Goal: Task Accomplishment & Management: Use online tool/utility

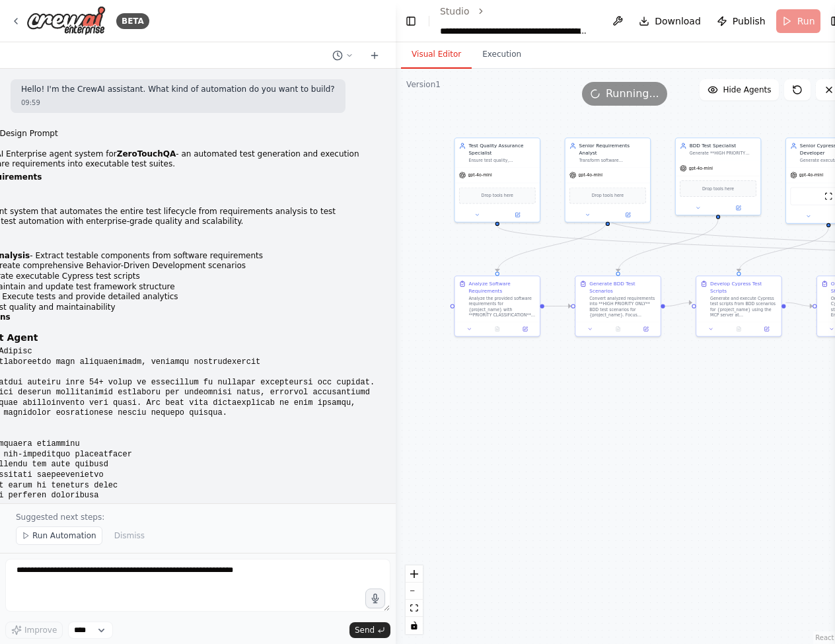
scroll to position [451, 0]
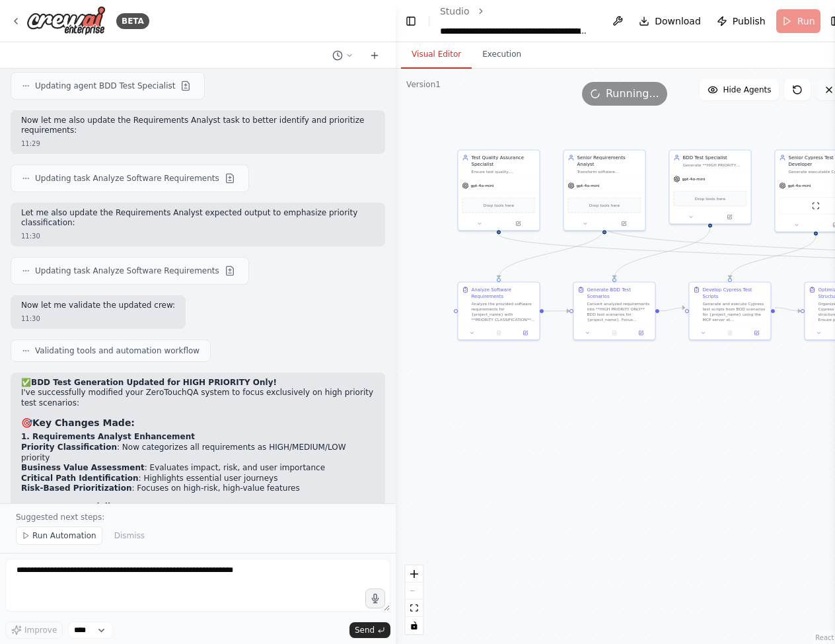
click at [826, 90] on icon at bounding box center [828, 89] width 5 height 5
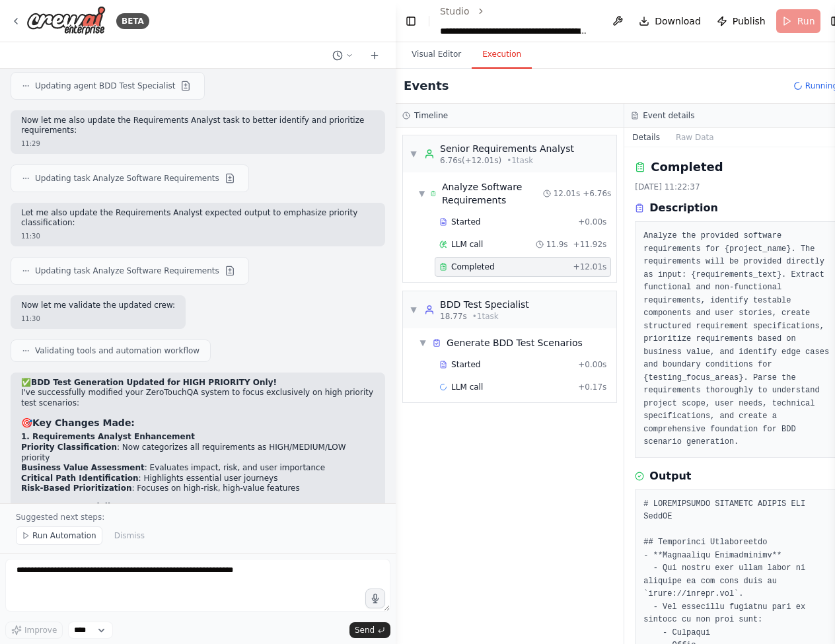
click at [496, 50] on button "Execution" at bounding box center [502, 55] width 60 height 28
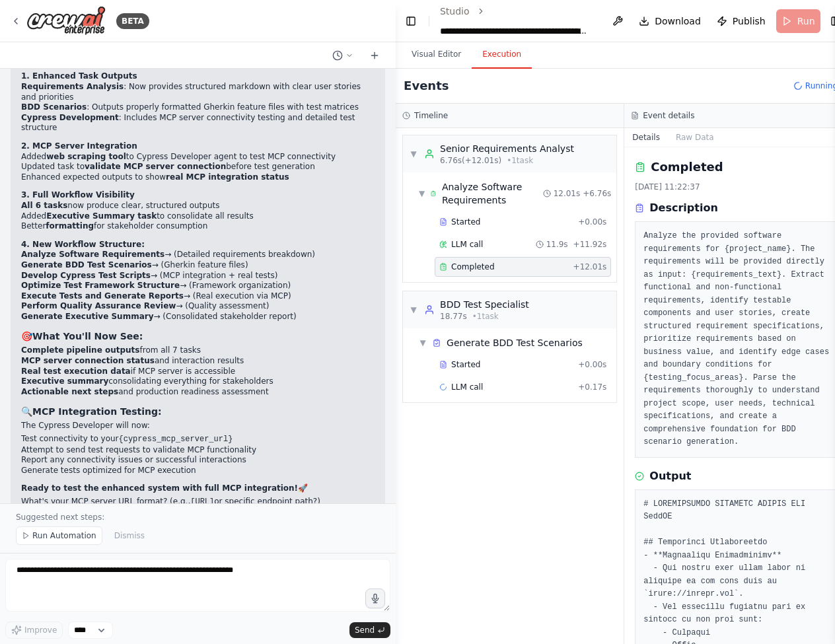
scroll to position [16931, 0]
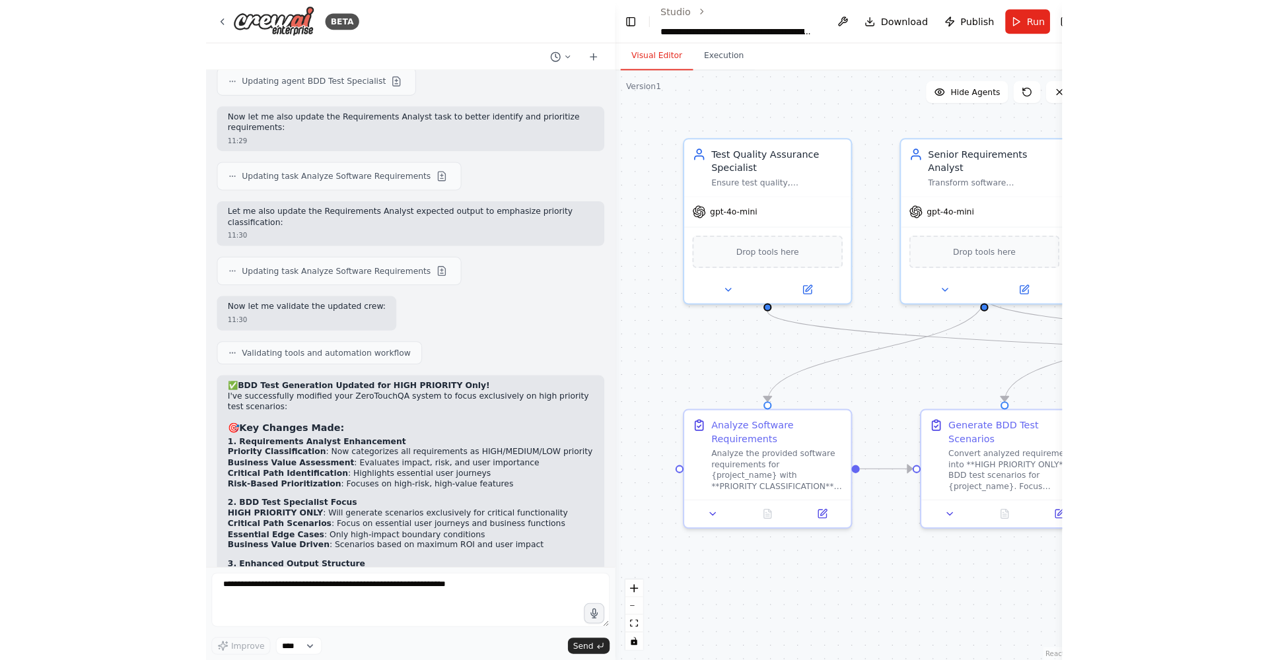
scroll to position [17212, 0]
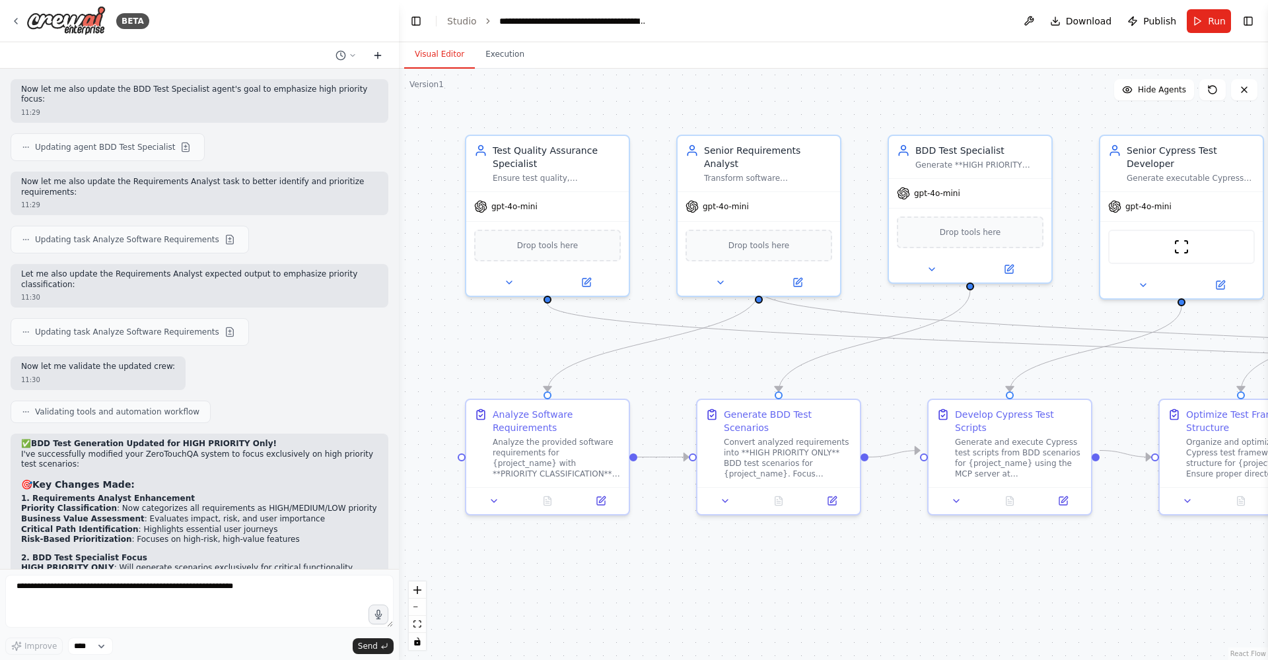
click at [380, 53] on icon at bounding box center [377, 55] width 11 height 11
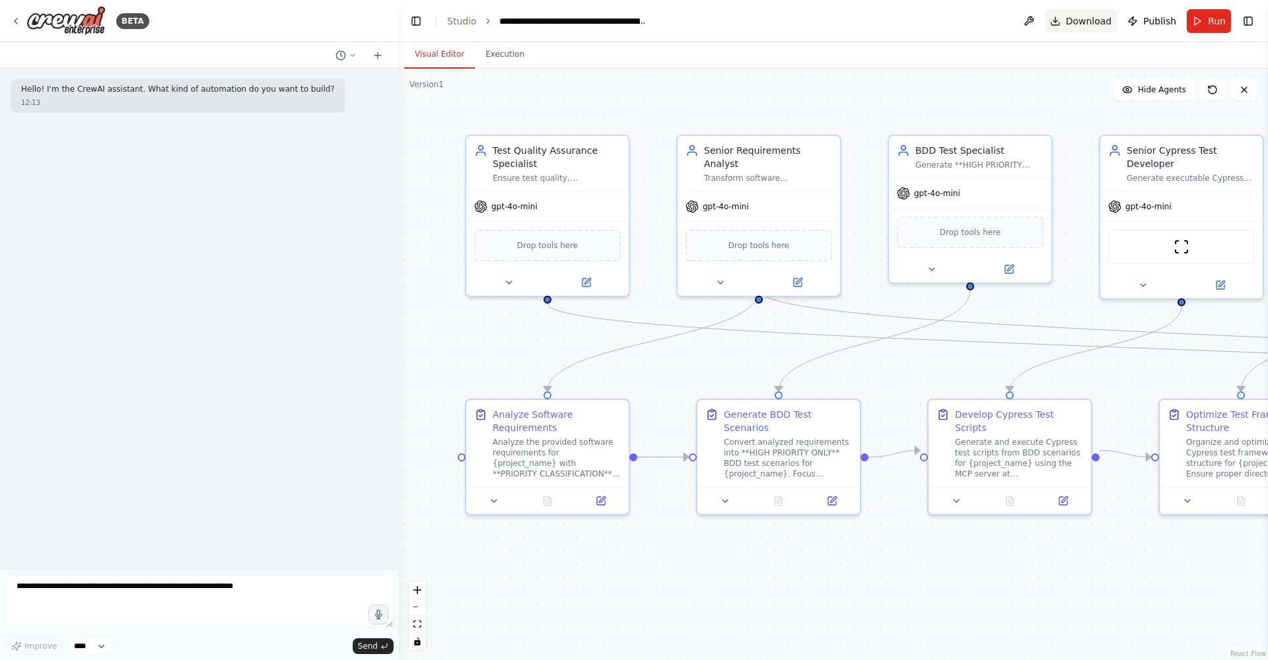
click at [834, 21] on span "Download" at bounding box center [1089, 21] width 46 height 13
click at [834, 20] on button "Toggle Right Sidebar" at bounding box center [1248, 21] width 18 height 18
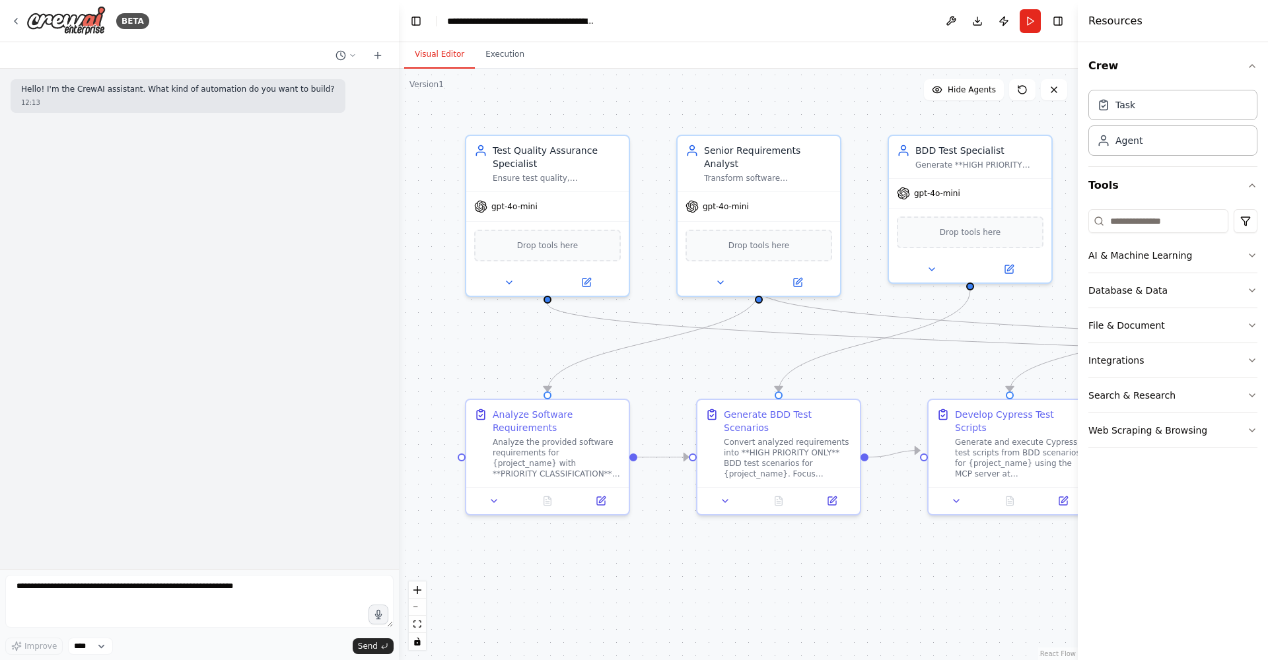
click at [834, 46] on div "Visual Editor Execution" at bounding box center [738, 55] width 679 height 26
click at [834, 18] on button "Toggle Right Sidebar" at bounding box center [1058, 21] width 18 height 18
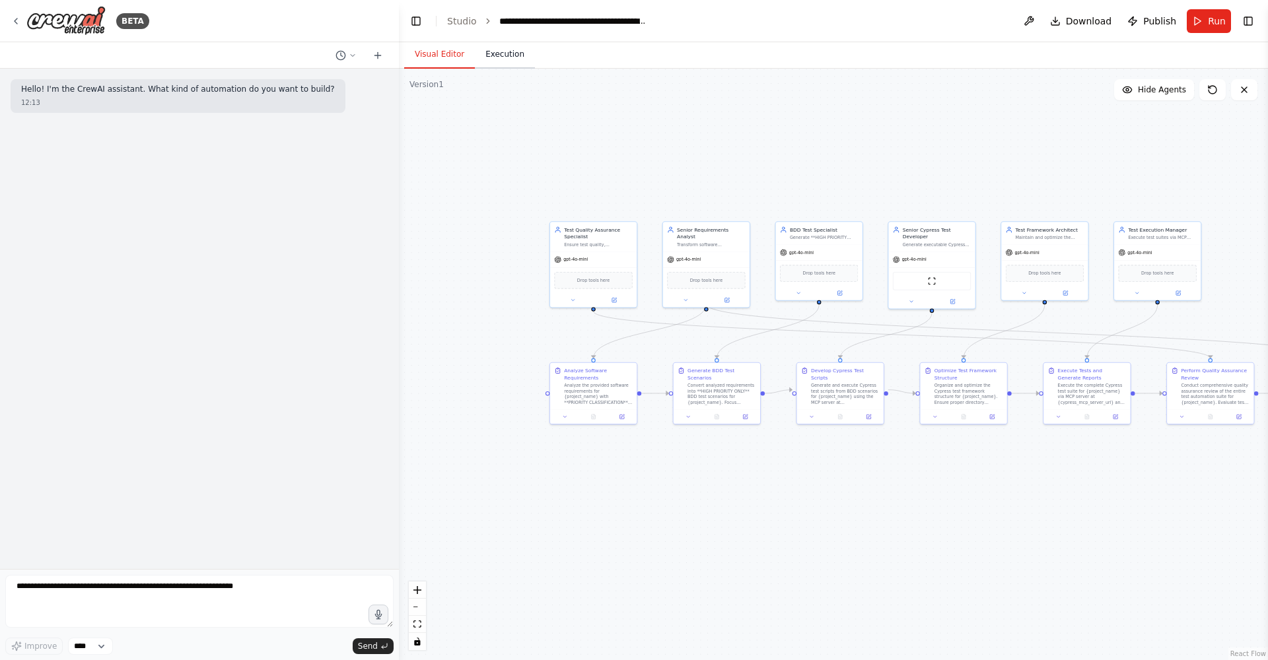
click at [520, 57] on button "Execution" at bounding box center [505, 55] width 60 height 28
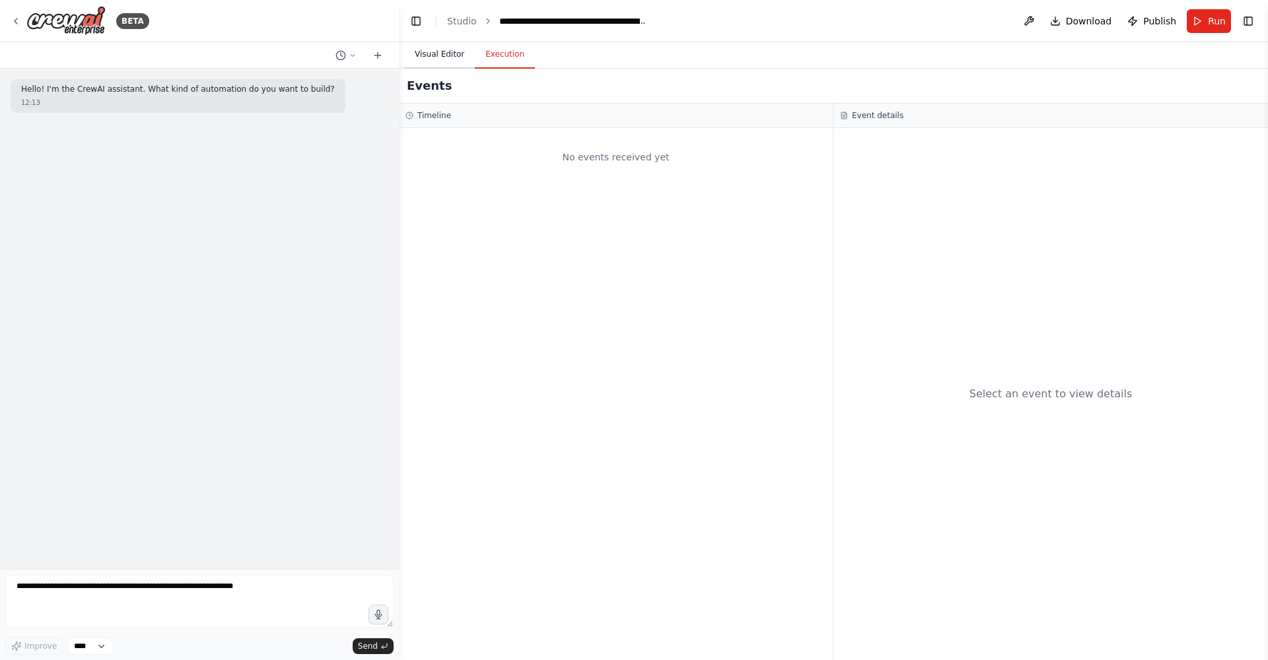
click at [452, 54] on button "Visual Editor" at bounding box center [439, 55] width 71 height 28
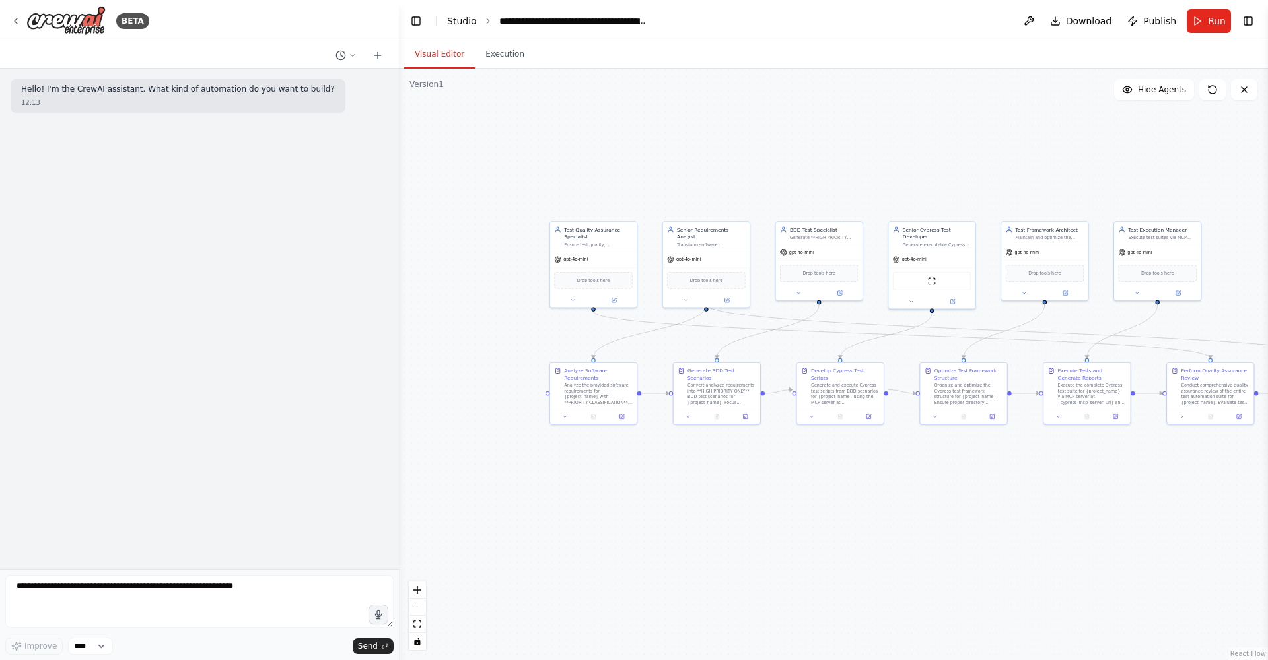
click at [463, 22] on link "Studio" at bounding box center [462, 21] width 30 height 11
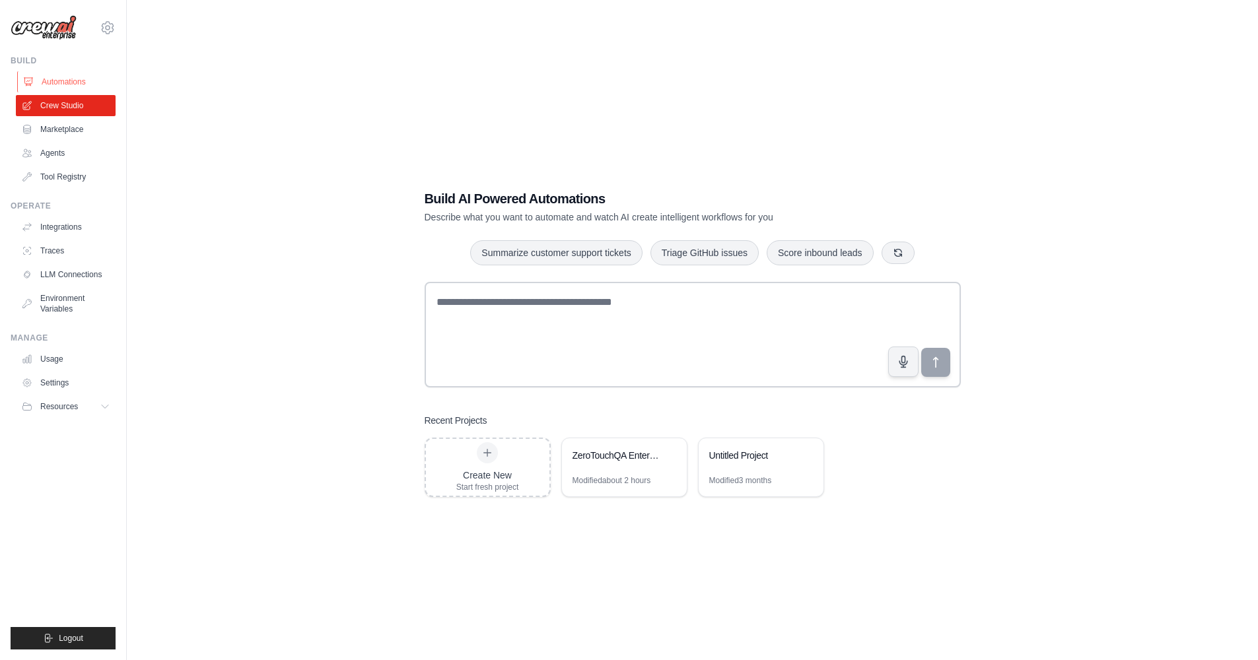
click at [55, 81] on link "Automations" at bounding box center [67, 81] width 100 height 21
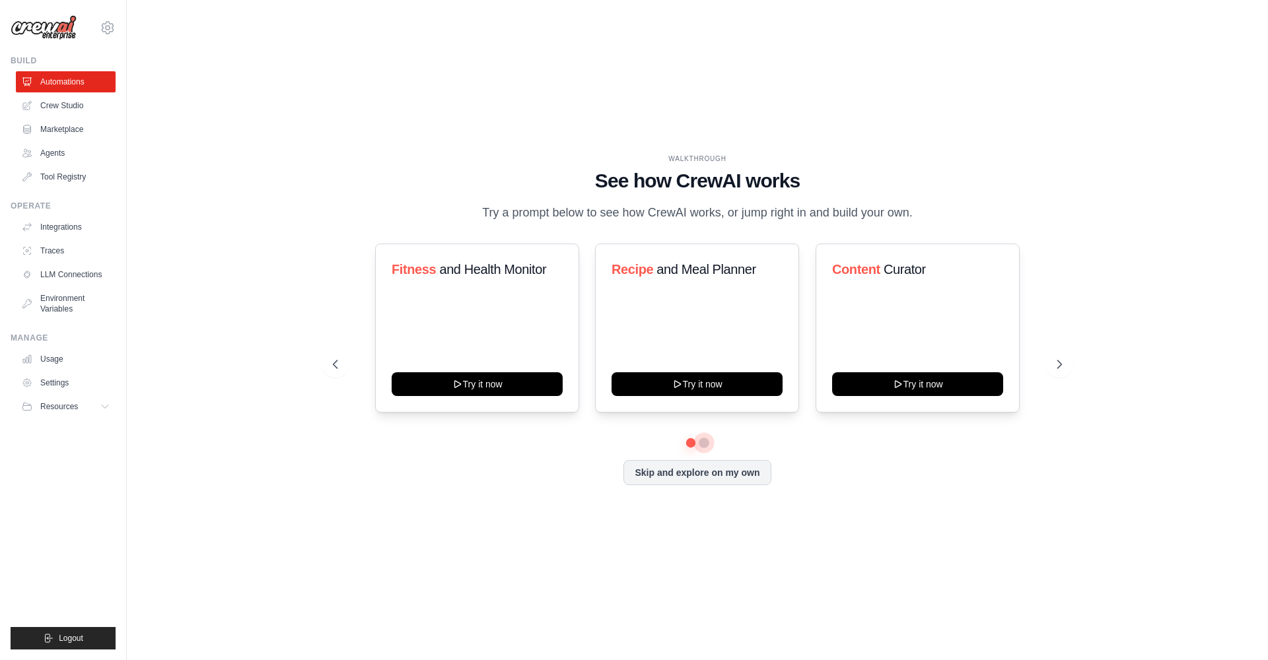
click at [705, 445] on button at bounding box center [704, 443] width 11 height 11
click at [687, 444] on button at bounding box center [690, 442] width 9 height 9
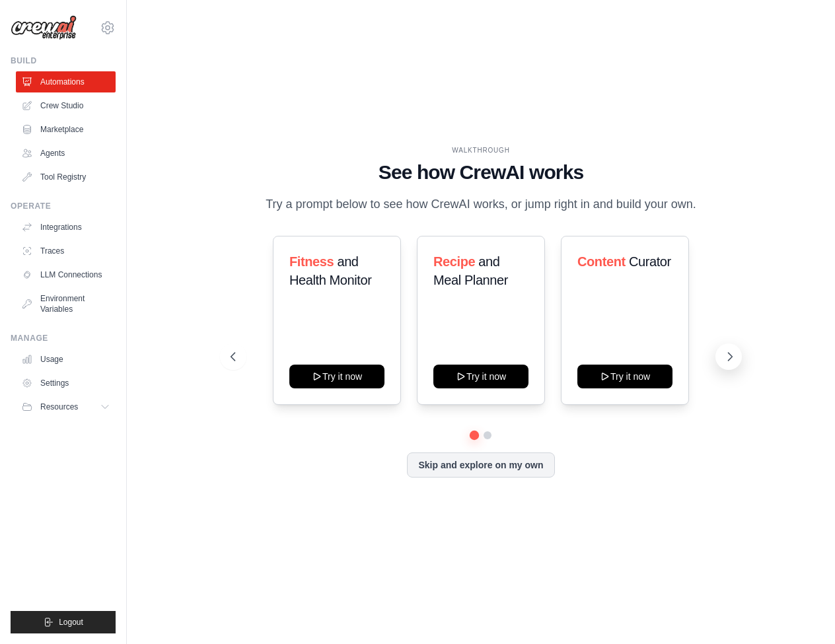
click at [726, 357] on icon at bounding box center [729, 356] width 13 height 13
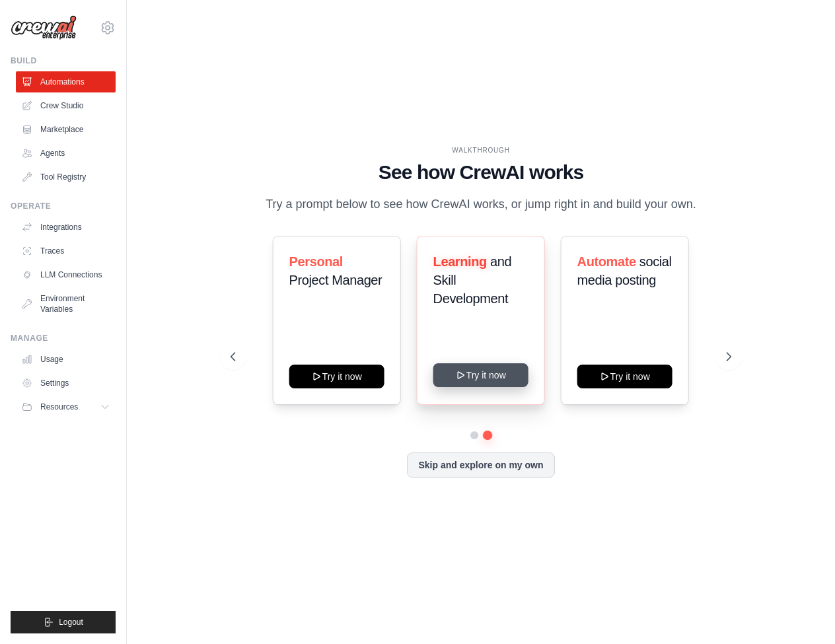
click at [468, 376] on button "Try it now" at bounding box center [480, 375] width 95 height 24
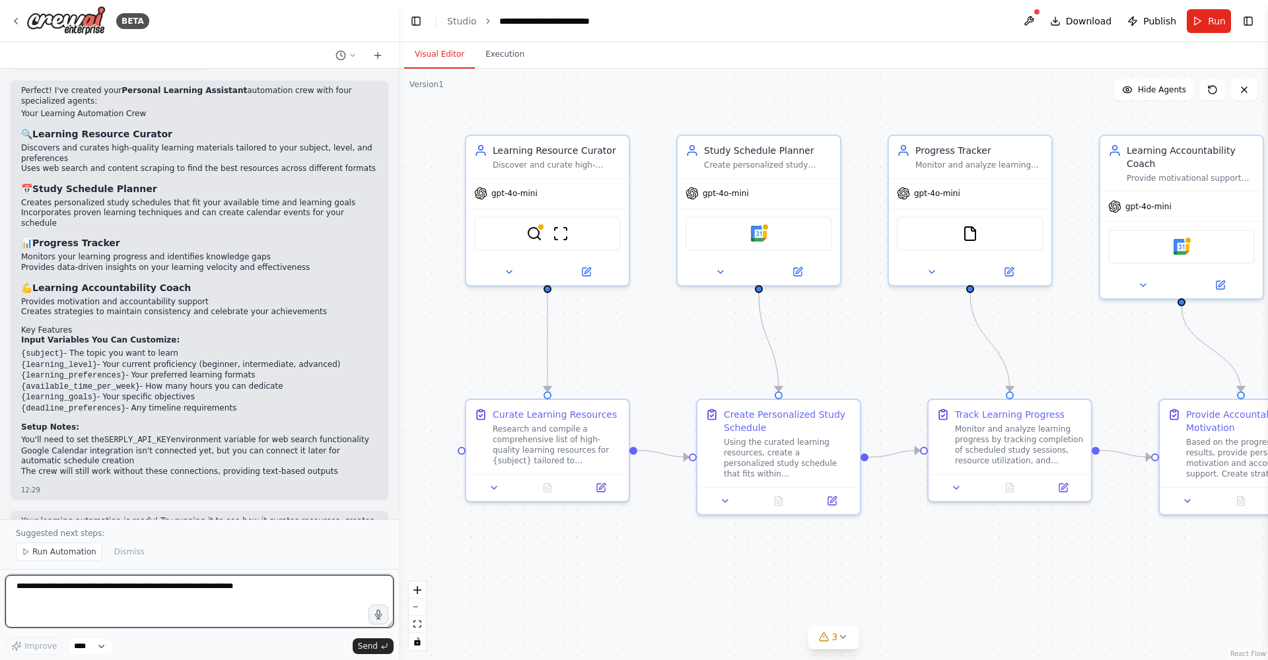
scroll to position [879, 0]
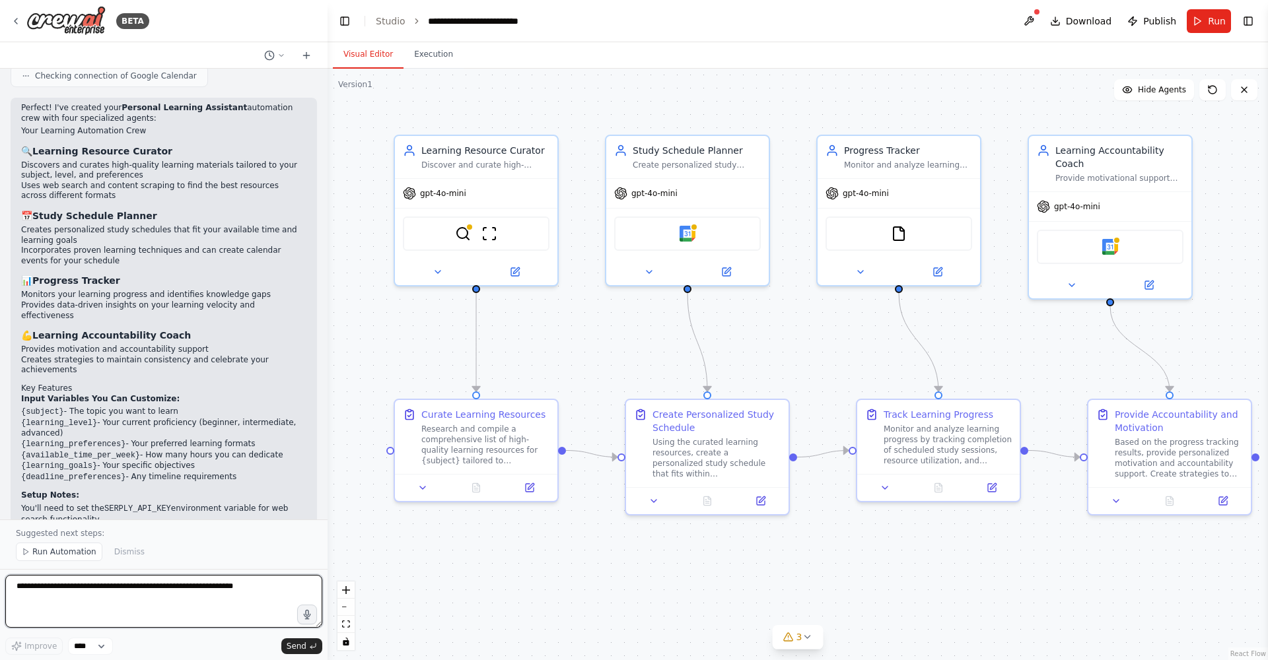
drag, startPoint x: 398, startPoint y: 492, endPoint x: 328, endPoint y: 493, distance: 70.7
click at [328, 493] on div "BETA Build a crew that curates personalized learning resources, tracks your pro…" at bounding box center [634, 330] width 1268 height 660
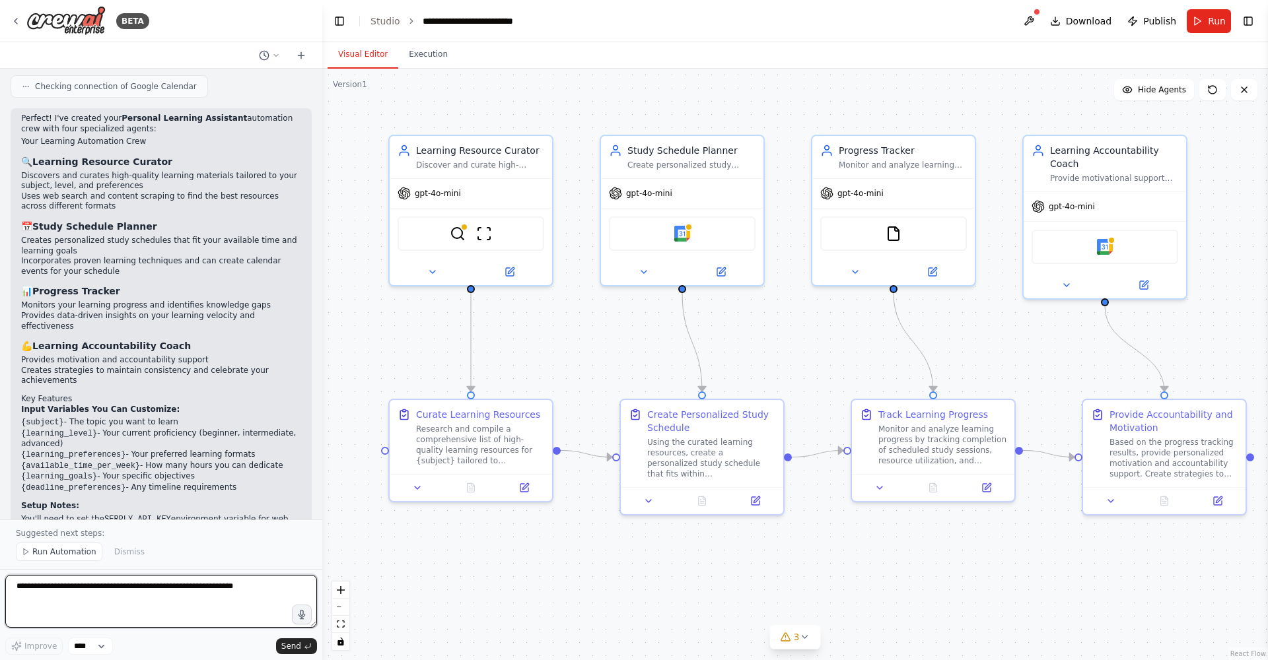
drag, startPoint x: 324, startPoint y: 354, endPoint x: 322, endPoint y: 369, distance: 15.3
click at [322, 369] on div "BETA Build a crew that curates personalized learning resources, tracks your pro…" at bounding box center [634, 330] width 1268 height 660
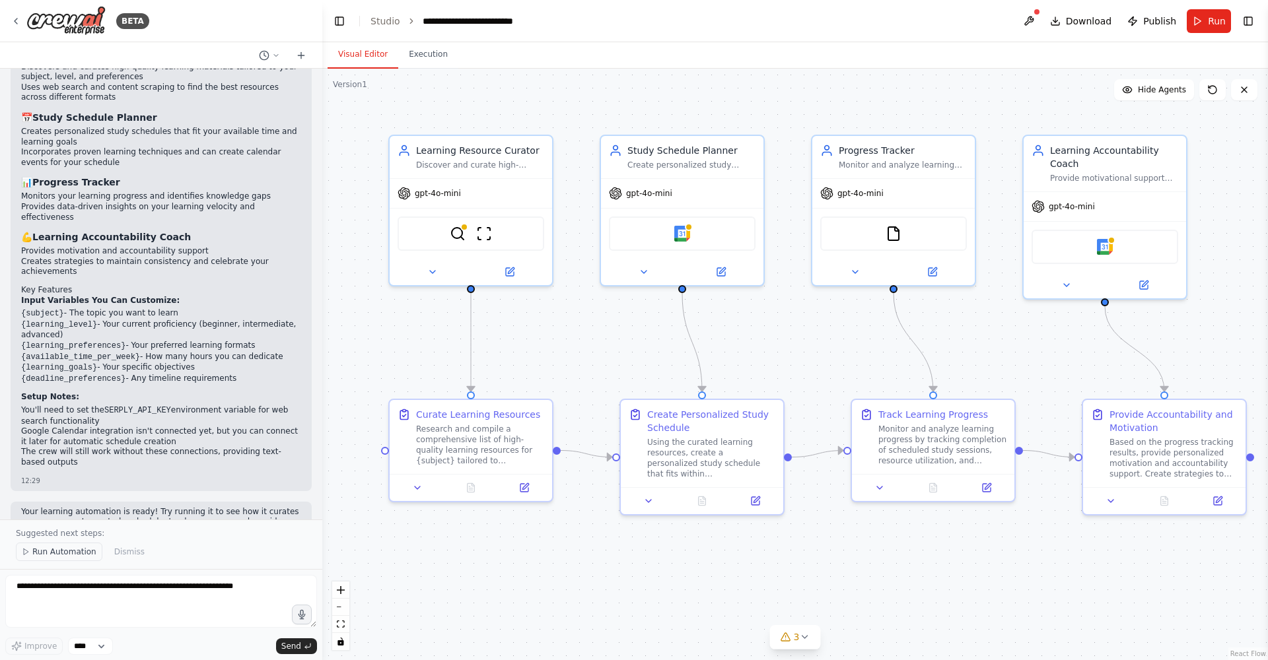
click at [71, 552] on span "Run Automation" at bounding box center [64, 552] width 64 height 11
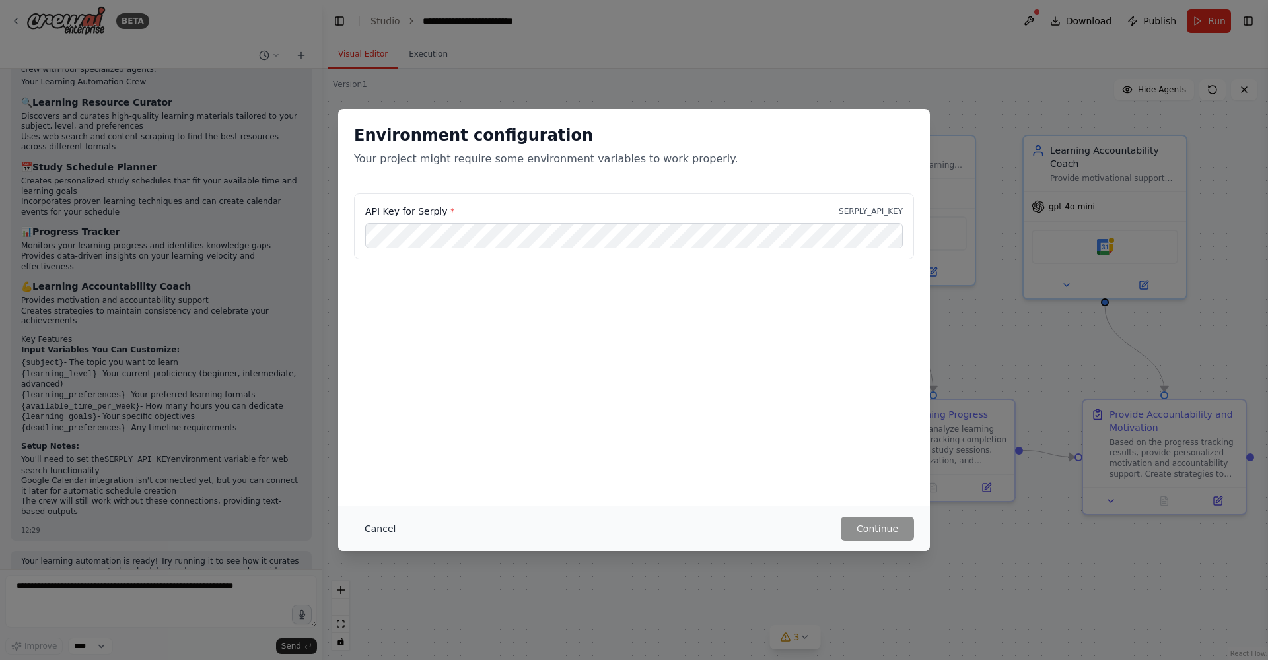
click at [370, 524] on button "Cancel" at bounding box center [380, 529] width 52 height 24
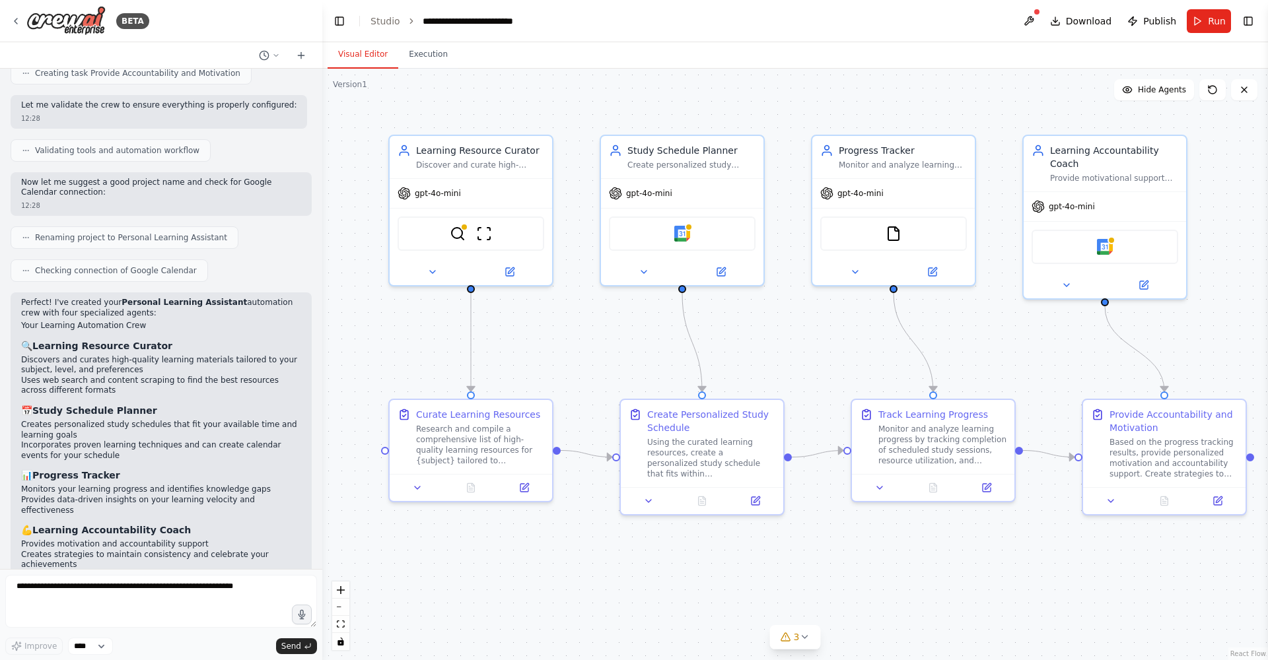
scroll to position [650, 0]
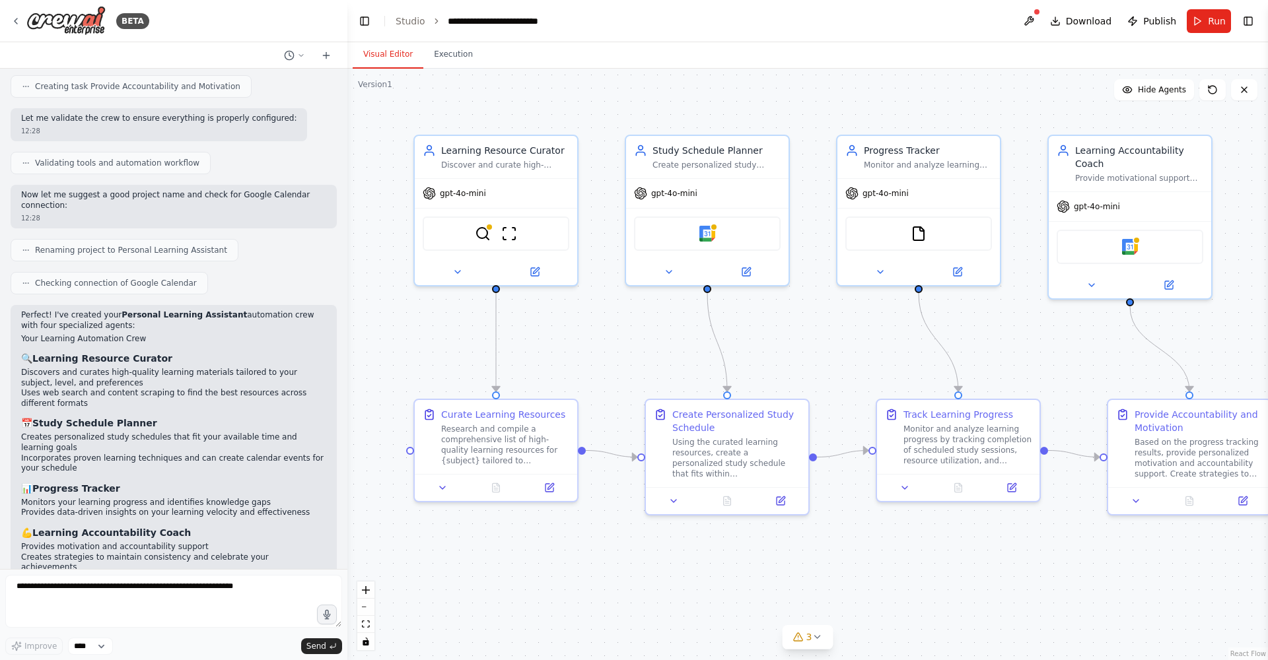
drag, startPoint x: 318, startPoint y: 341, endPoint x: 347, endPoint y: 264, distance: 82.5
click at [347, 264] on div "BETA Build a crew that curates personalized learning resources, tracks your pro…" at bounding box center [634, 330] width 1268 height 660
drag, startPoint x: 343, startPoint y: 333, endPoint x: 351, endPoint y: 291, distance: 43.7
click at [351, 291] on div "BETA Build a crew that curates personalized learning resources, tracks your pro…" at bounding box center [634, 330] width 1268 height 660
click at [412, 17] on link "Studio" at bounding box center [415, 21] width 30 height 11
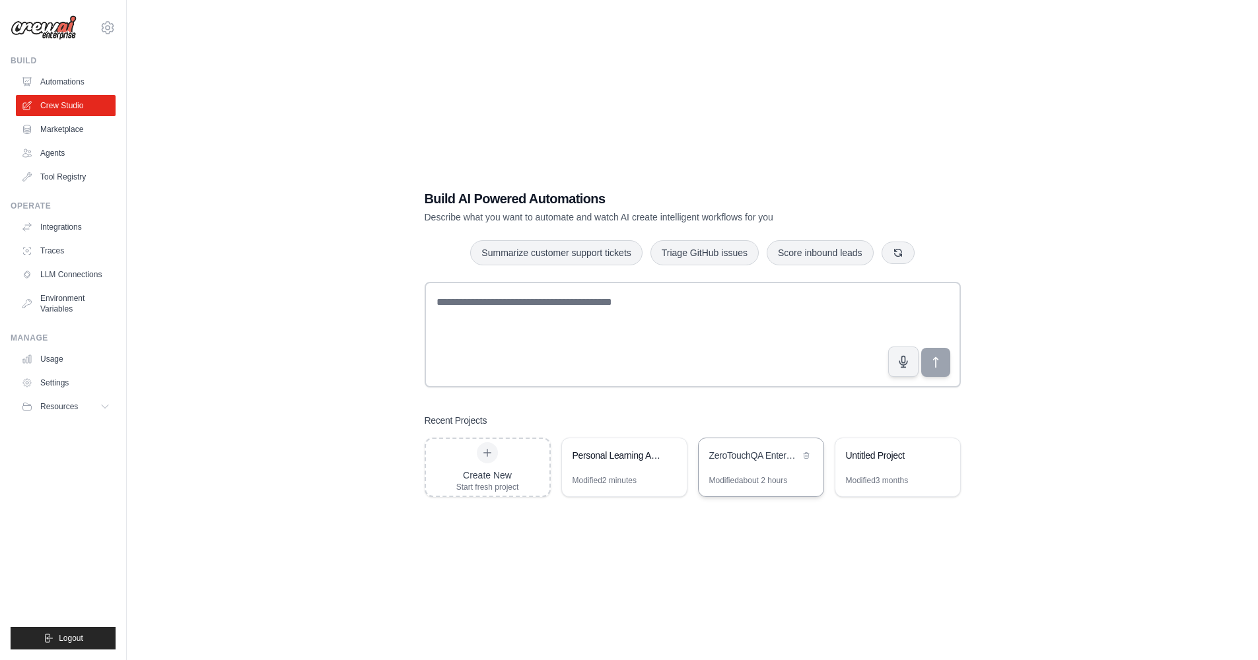
click at [742, 456] on div "ZeroTouchQA Enterprise Test Automation System" at bounding box center [754, 455] width 90 height 13
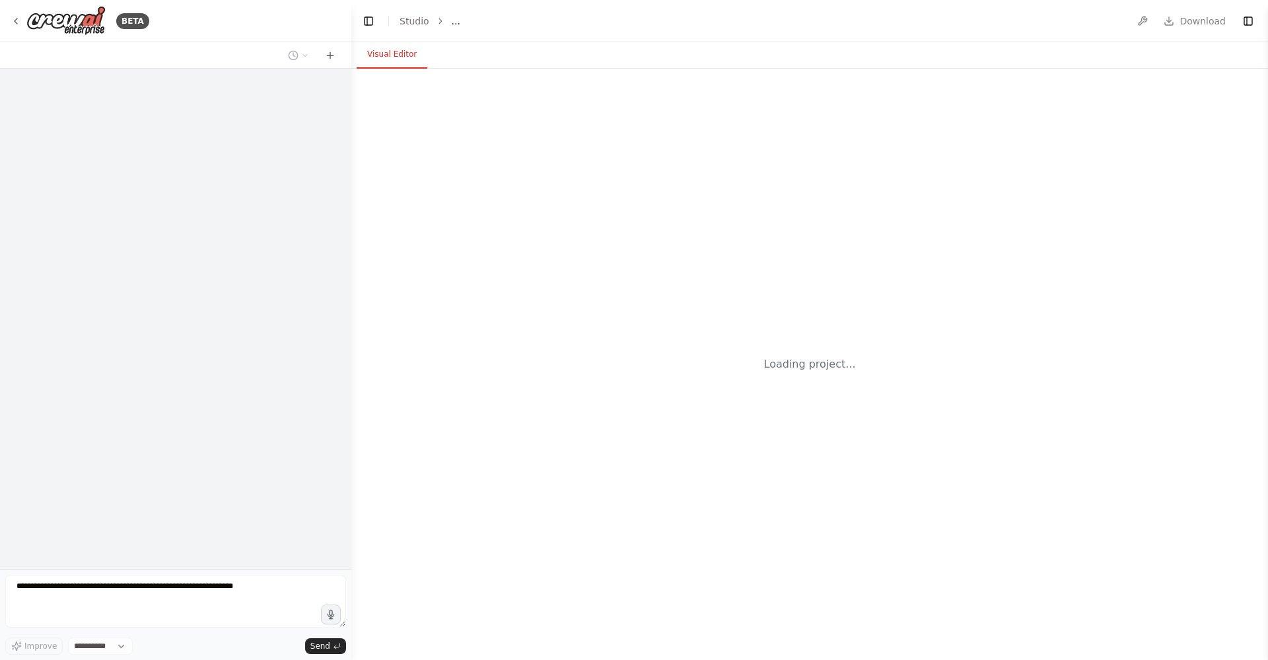
select select "****"
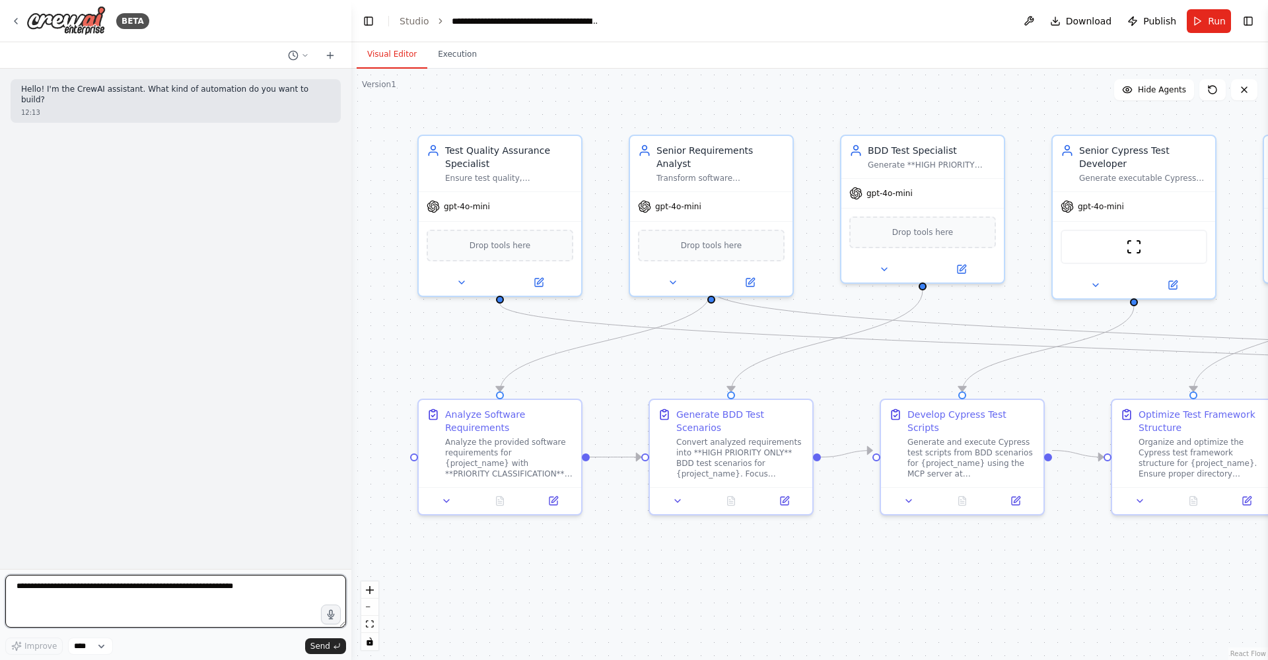
click at [37, 596] on textarea at bounding box center [175, 601] width 341 height 53
click at [460, 436] on div "Analyze the provided software requirements for {project_name} with **PRIORITY C…" at bounding box center [509, 456] width 128 height 42
click at [115, 608] on textarea at bounding box center [175, 601] width 341 height 53
type textarea "**********"
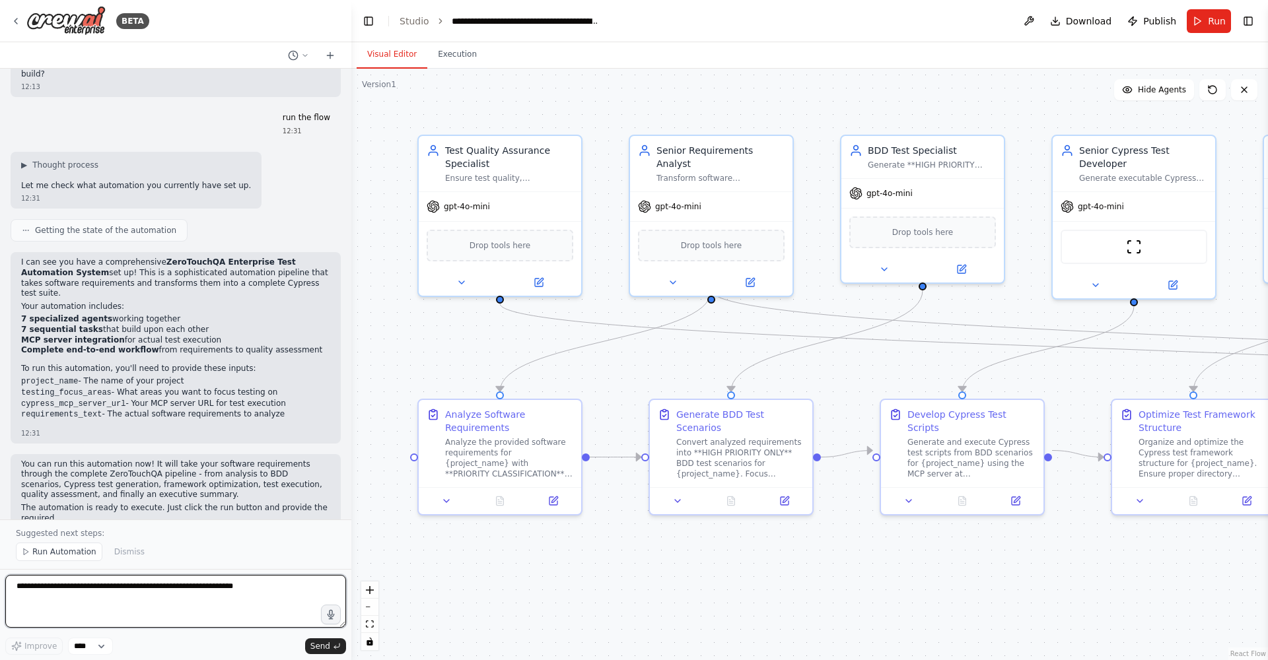
scroll to position [36, 0]
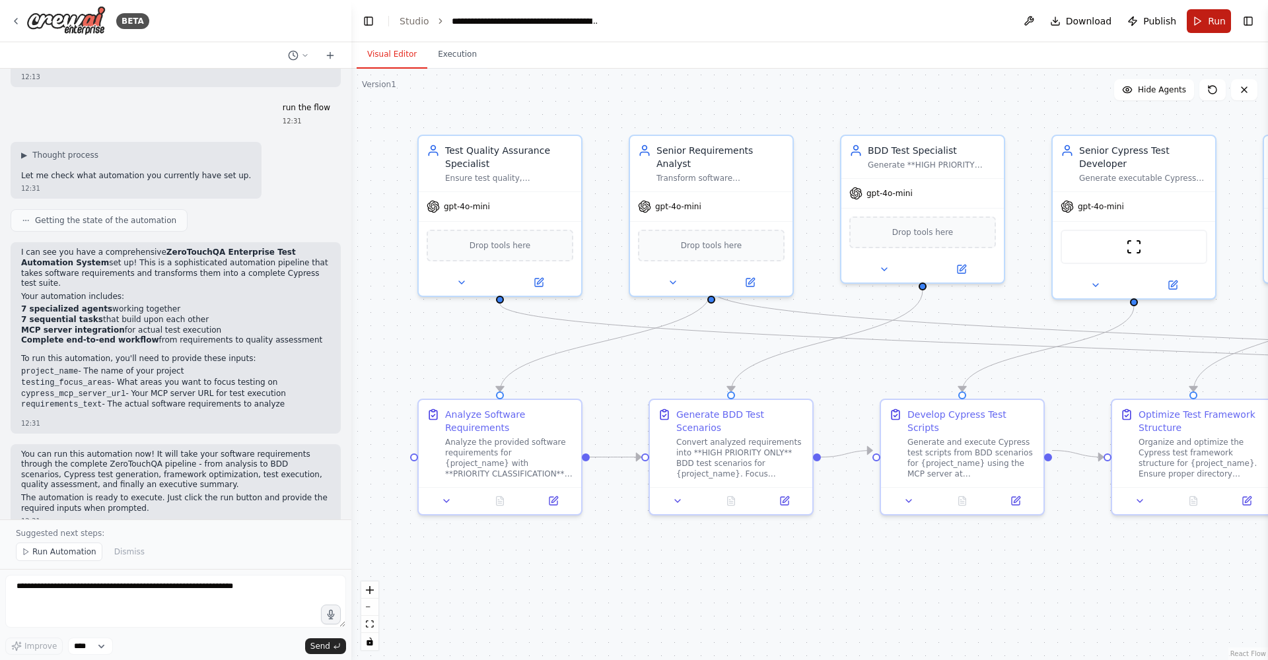
click at [1198, 21] on button "Run" at bounding box center [1209, 21] width 44 height 24
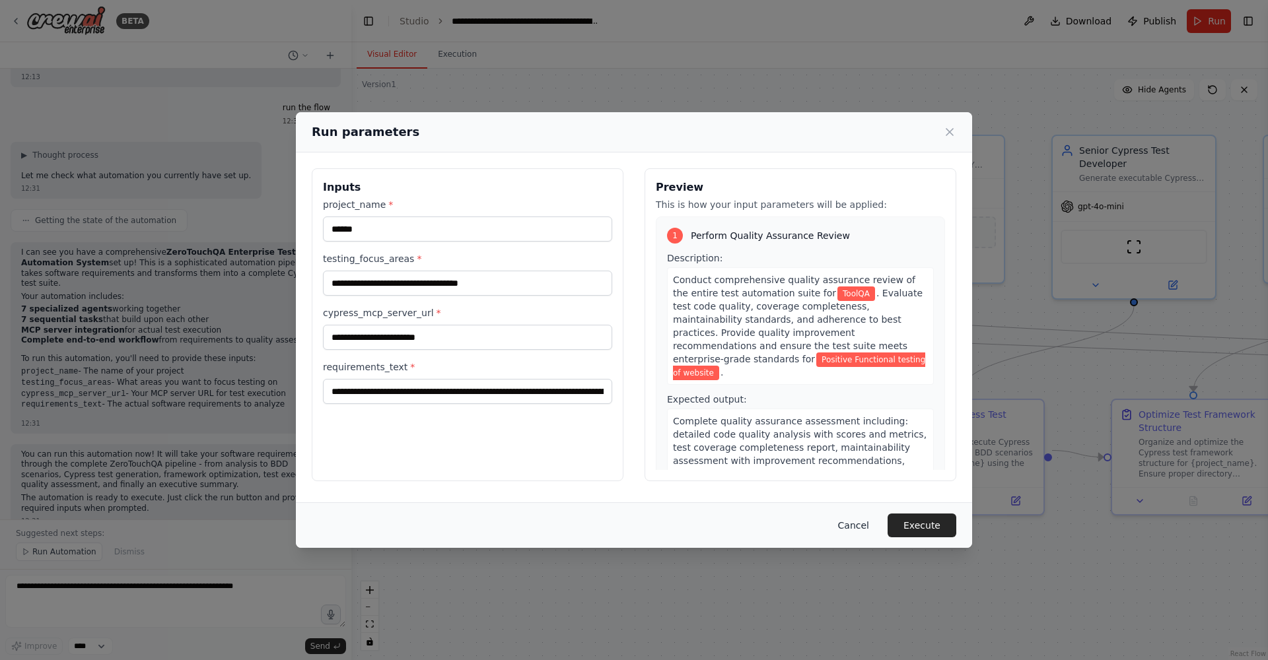
click at [866, 524] on button "Cancel" at bounding box center [853, 526] width 52 height 24
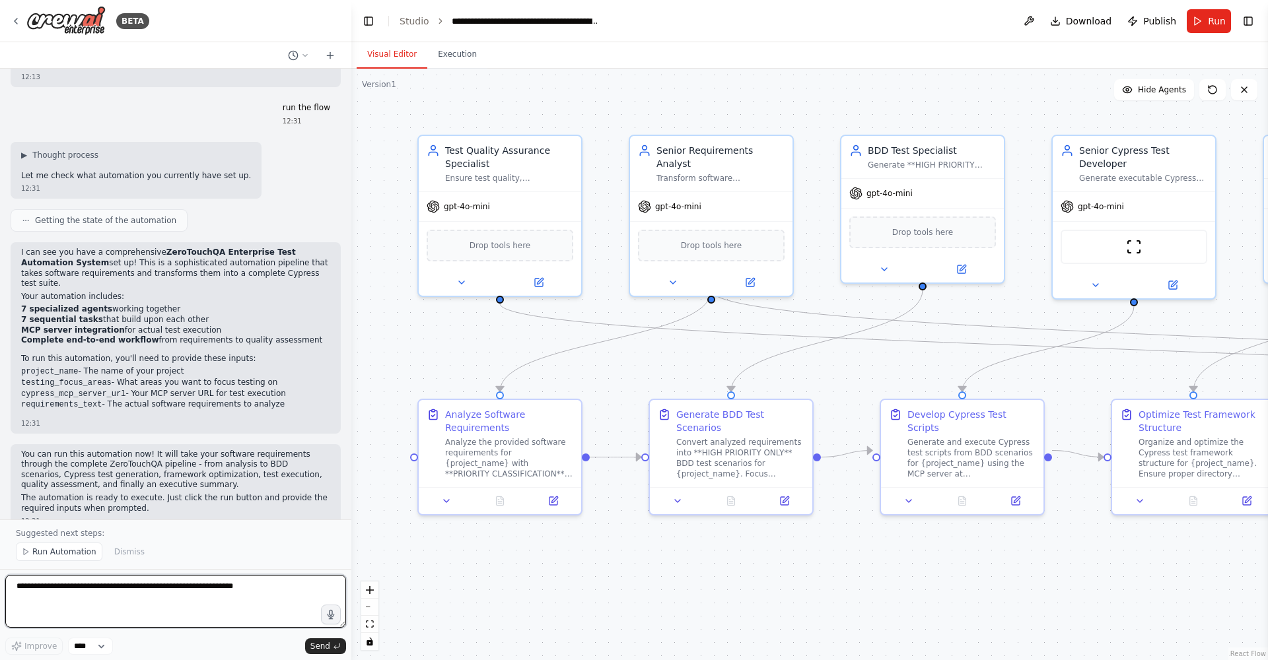
click at [80, 596] on textarea at bounding box center [175, 601] width 341 height 53
type textarea "**********"
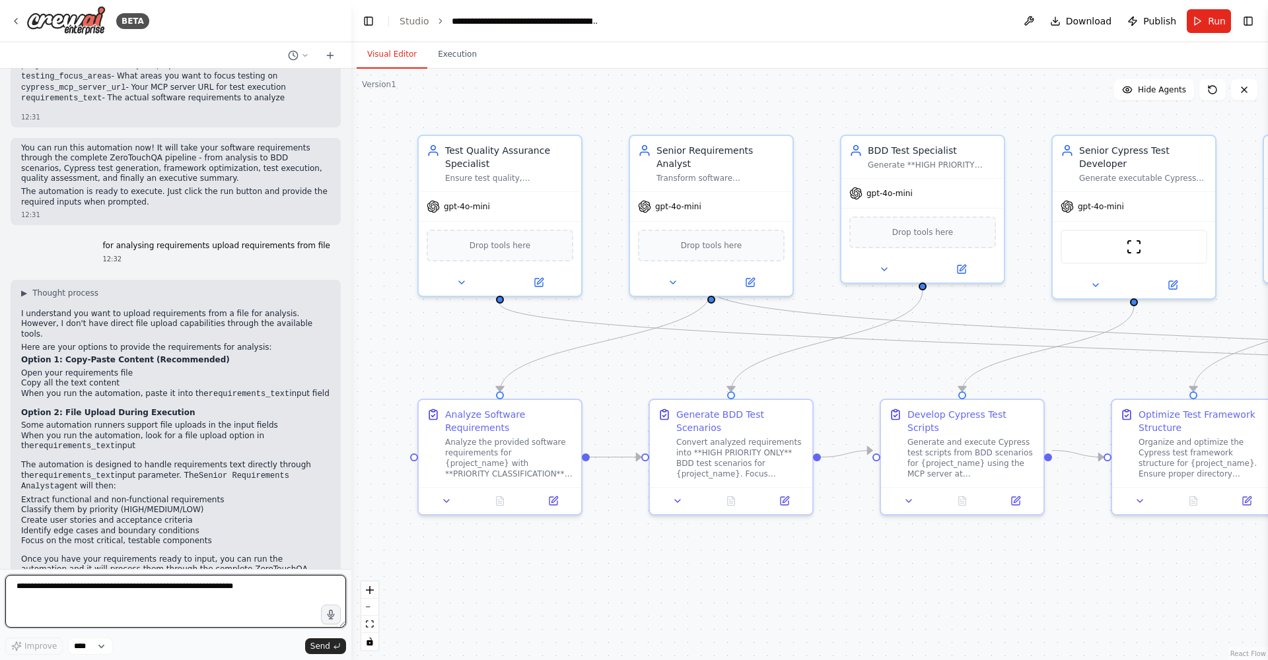
scroll to position [345, 0]
click at [57, 609] on textarea at bounding box center [175, 601] width 341 height 53
click at [1251, 21] on button "Toggle Right Sidebar" at bounding box center [1248, 21] width 18 height 18
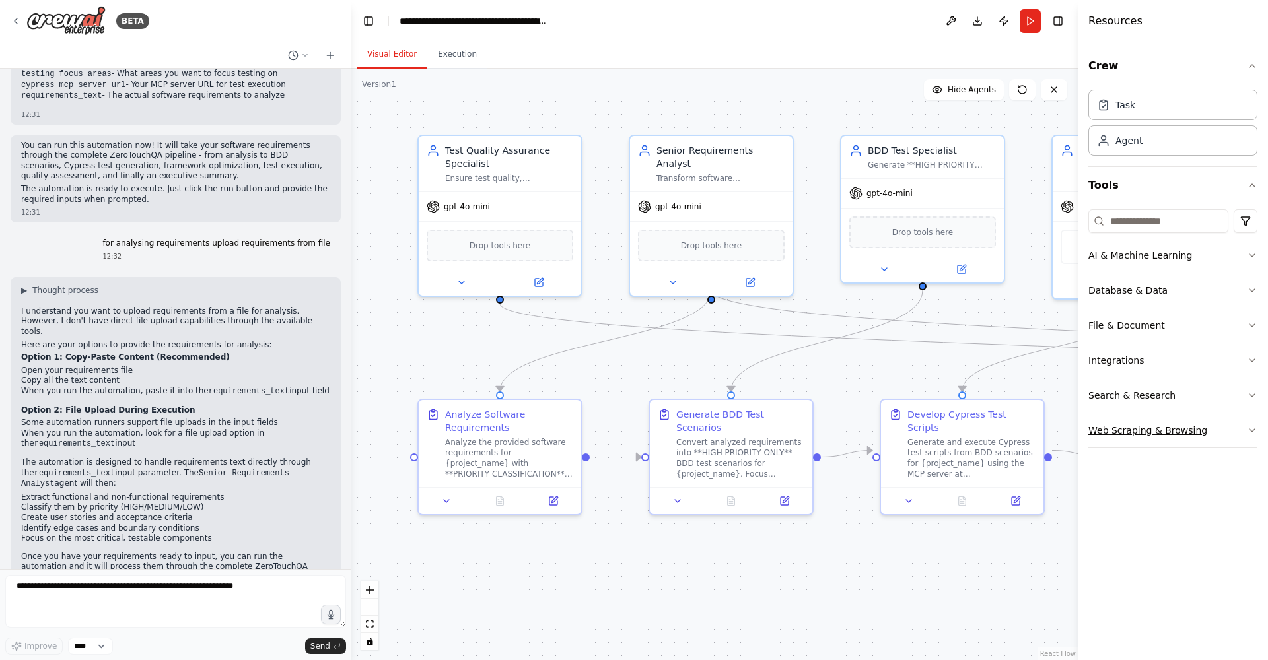
click at [1249, 430] on icon "button" at bounding box center [1252, 430] width 11 height 11
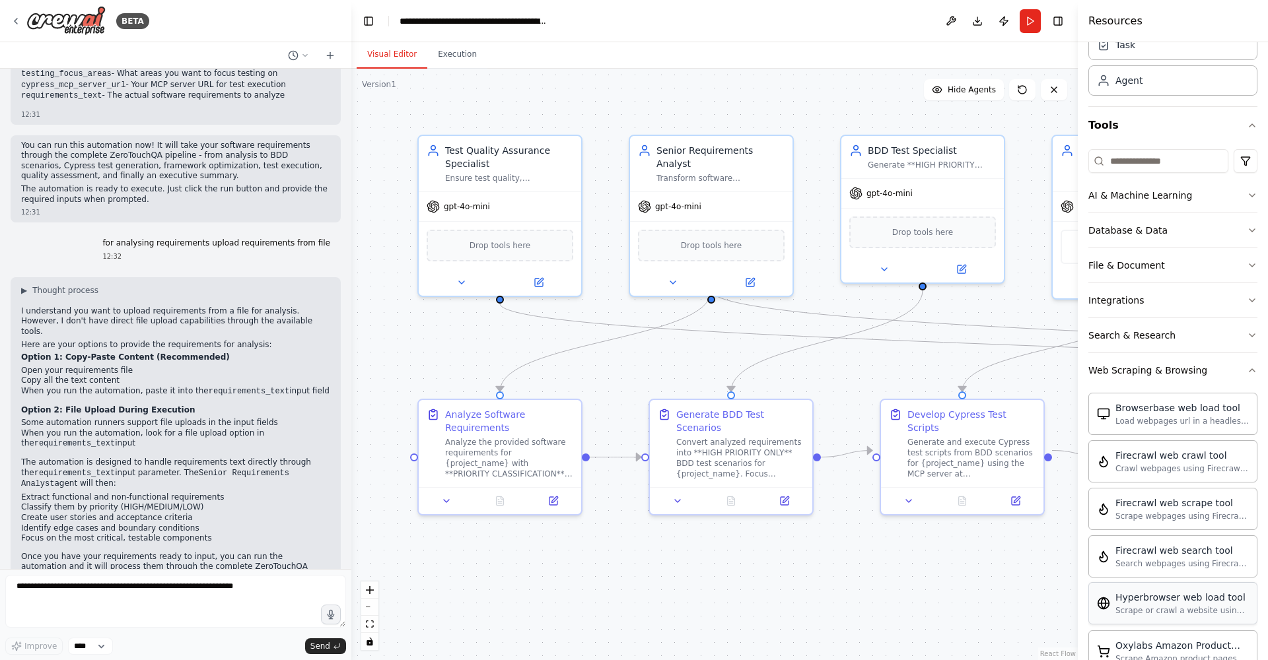
scroll to position [104, 0]
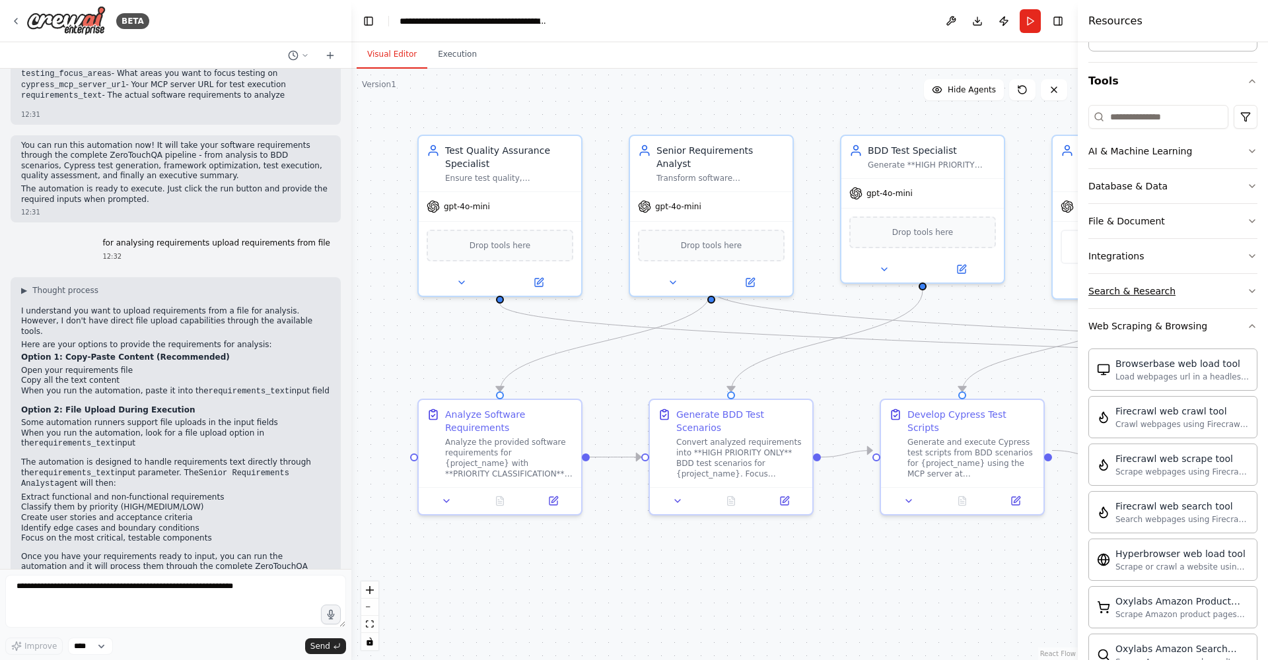
click at [1216, 293] on button "Search & Research" at bounding box center [1172, 291] width 169 height 34
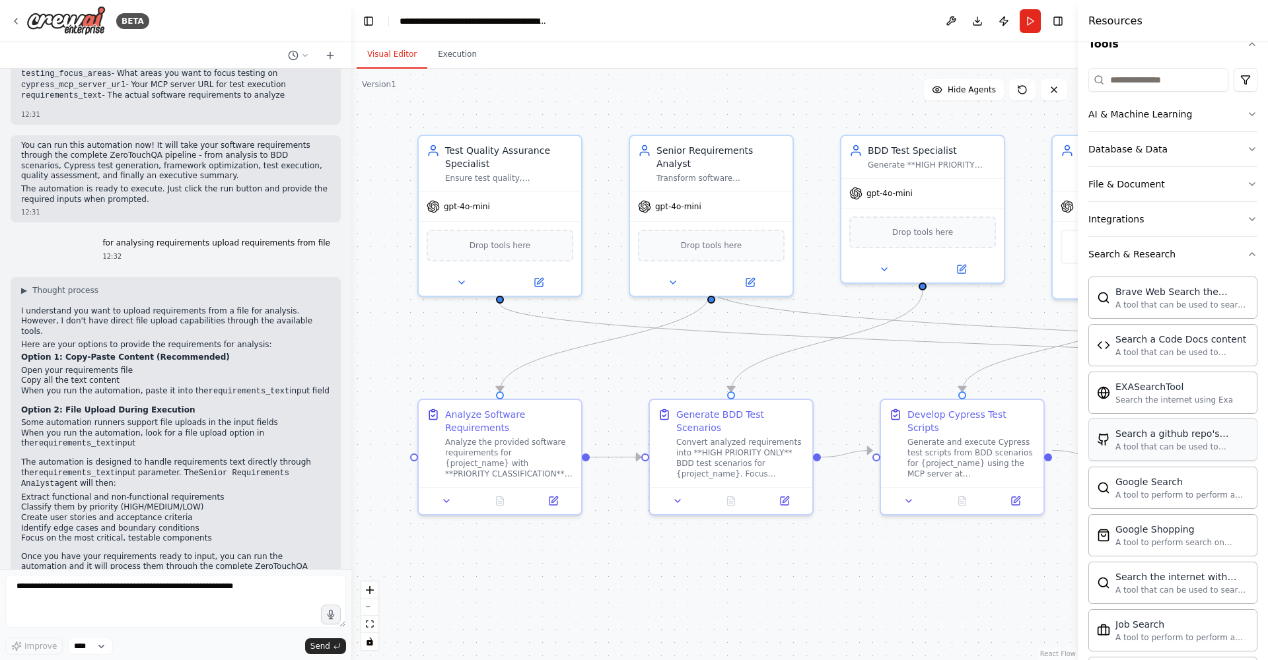
scroll to position [141, 0]
click at [1232, 258] on button "Search & Research" at bounding box center [1172, 254] width 169 height 34
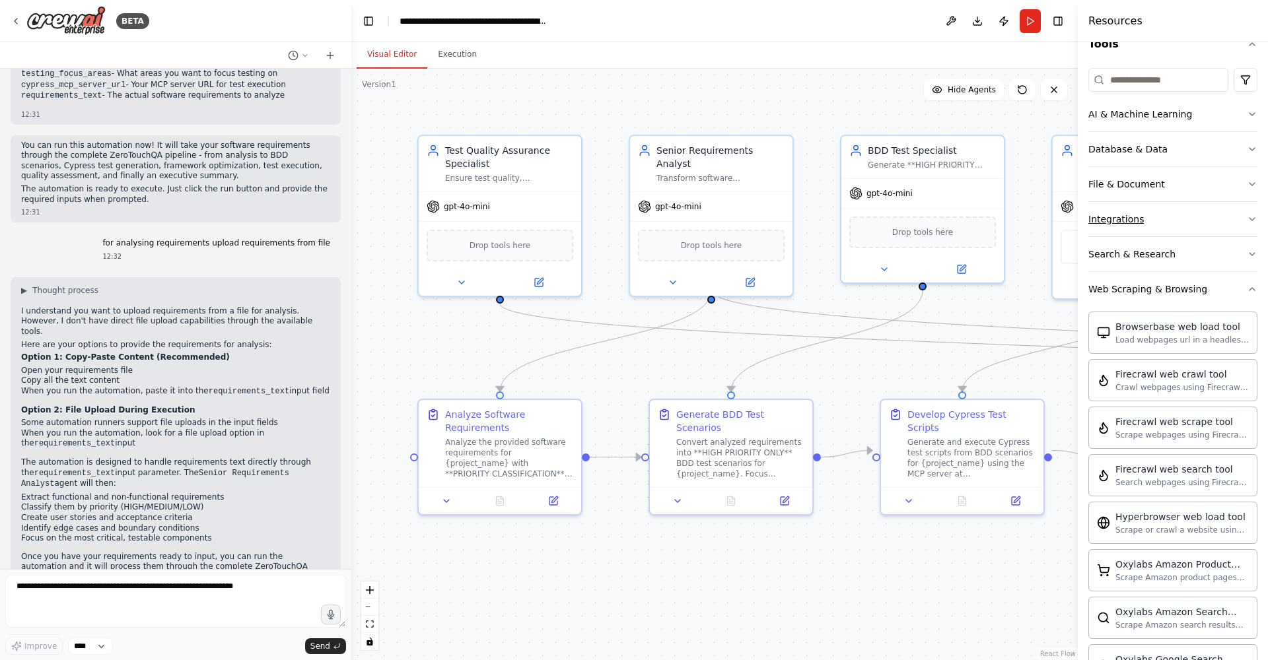
click at [1230, 221] on button "Integrations" at bounding box center [1172, 219] width 169 height 34
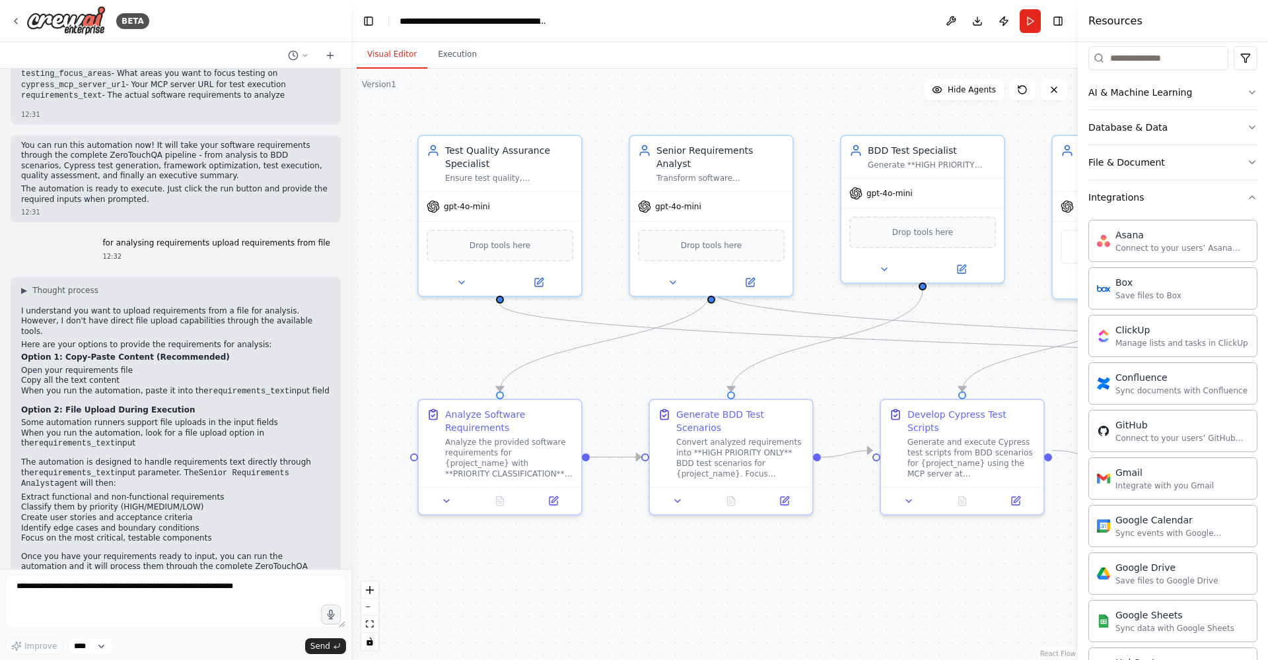
scroll to position [160, 0]
click at [1243, 213] on button "Integrations" at bounding box center [1172, 200] width 169 height 34
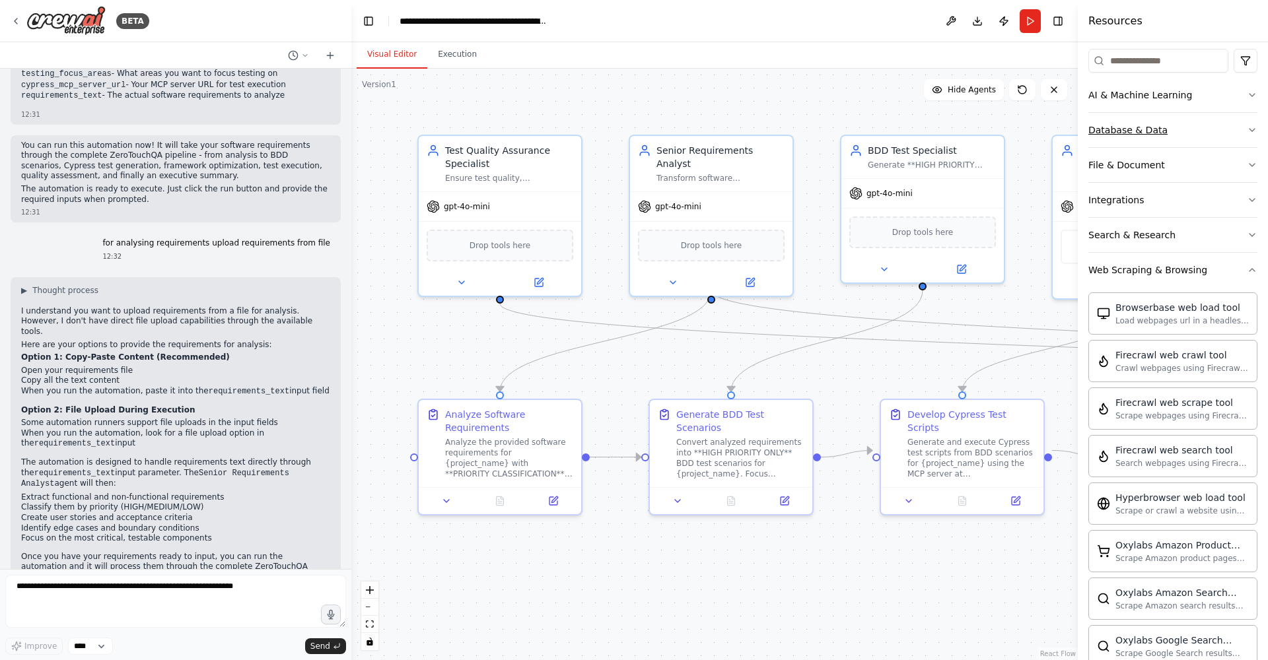
click at [1236, 127] on button "Database & Data" at bounding box center [1172, 130] width 169 height 34
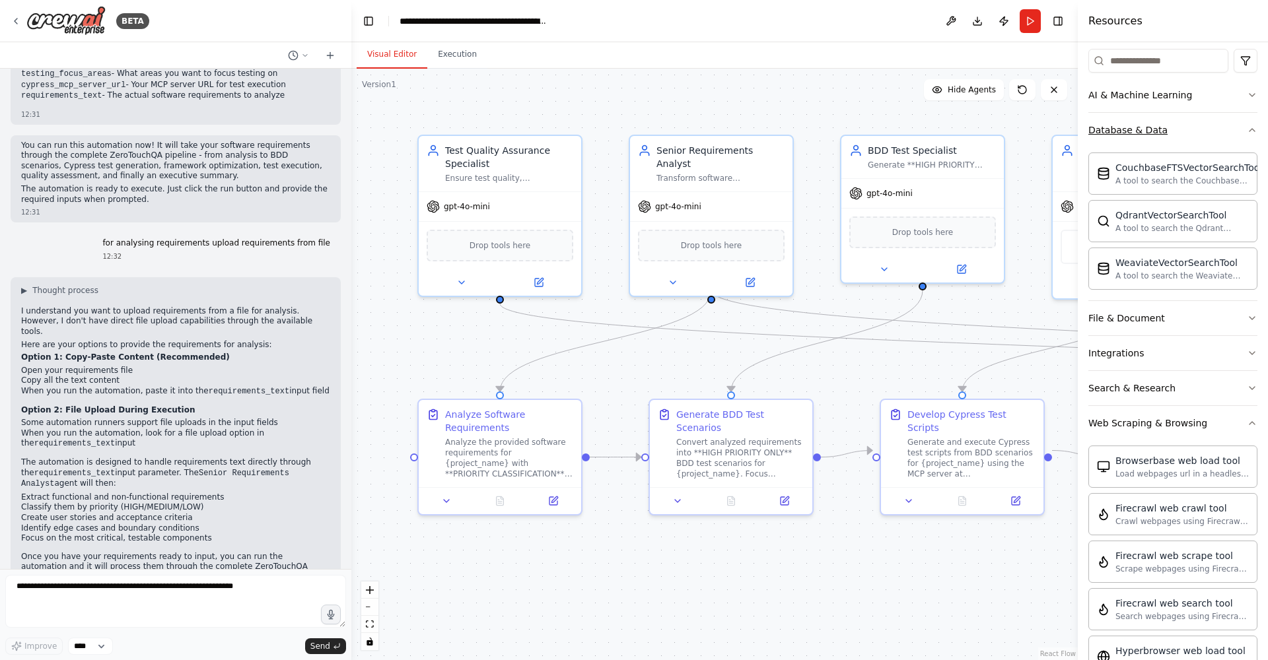
click at [1236, 127] on button "Database & Data" at bounding box center [1172, 130] width 169 height 34
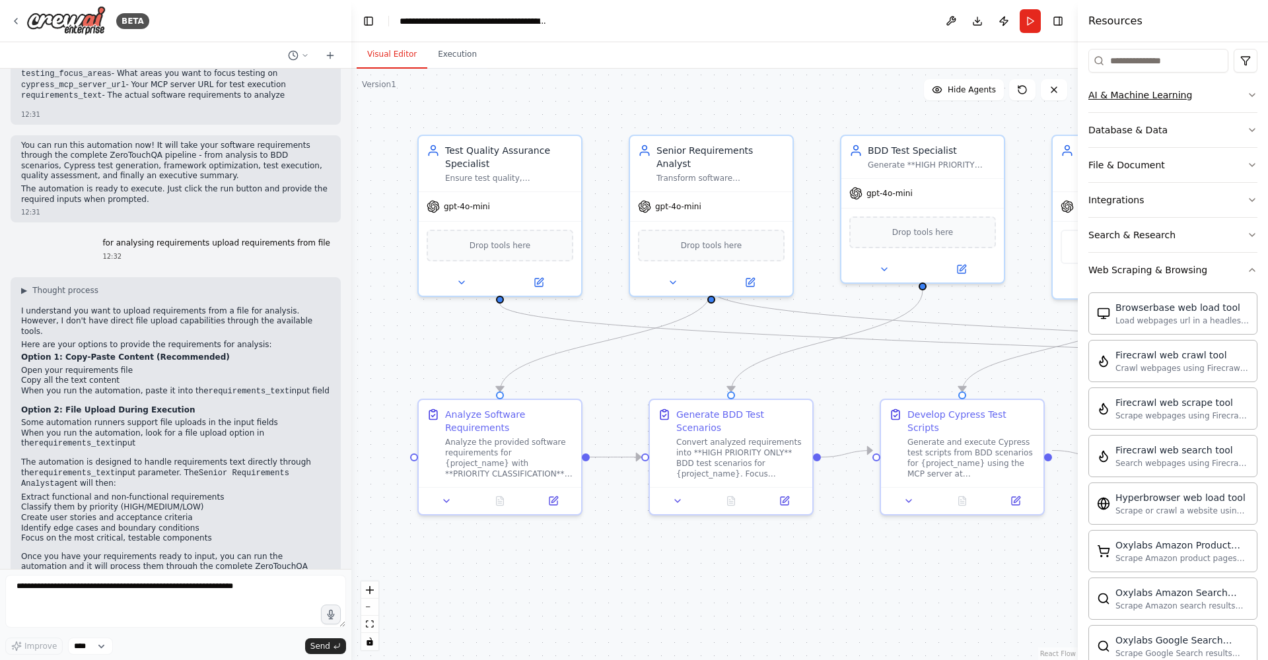
click at [1247, 100] on icon "button" at bounding box center [1252, 95] width 11 height 11
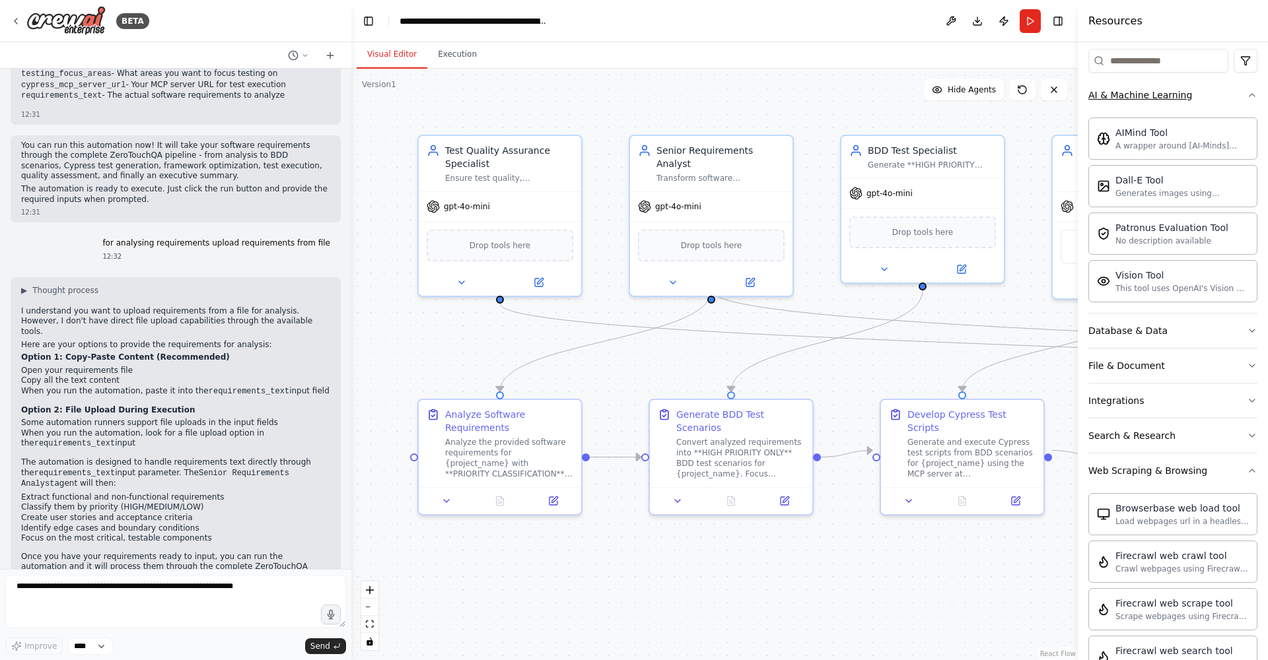
click at [1247, 100] on icon "button" at bounding box center [1252, 95] width 11 height 11
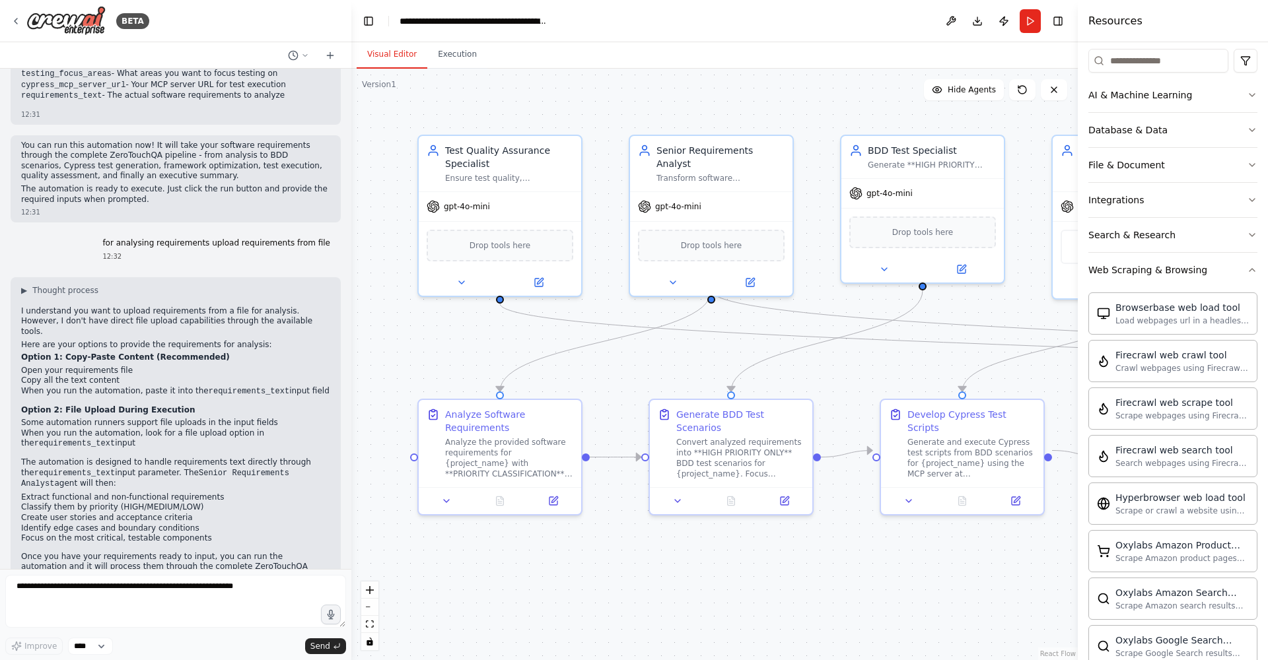
click at [996, 320] on div ".deletable-edge-delete-btn { width: 20px; height: 20px; border: 0px solid #ffff…" at bounding box center [714, 365] width 726 height 592
click at [1060, 19] on button "Toggle Right Sidebar" at bounding box center [1058, 21] width 18 height 18
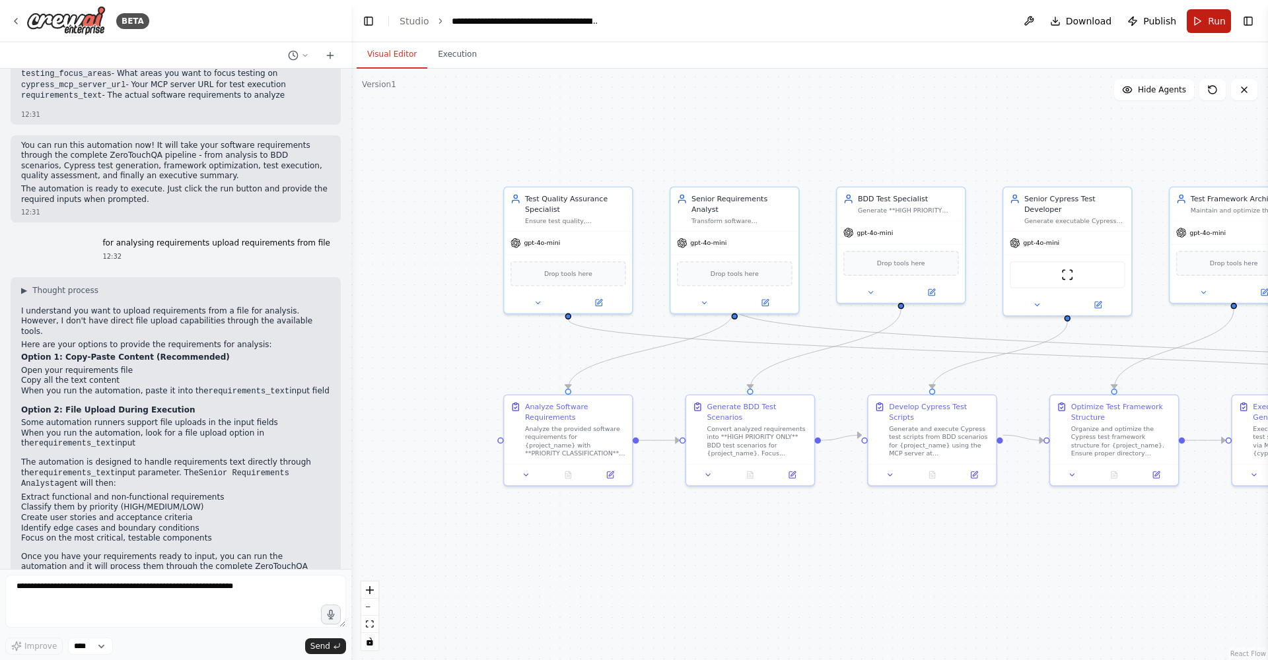
click at [1203, 28] on button "Run" at bounding box center [1209, 21] width 44 height 24
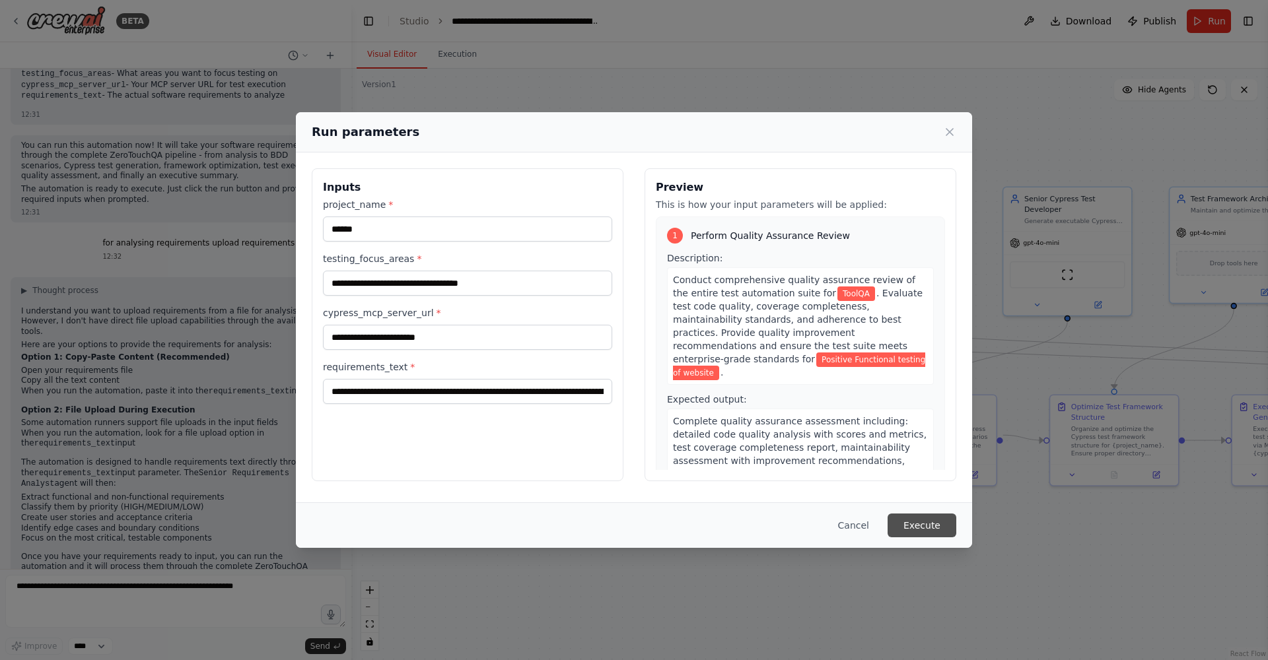
click at [930, 532] on button "Execute" at bounding box center [922, 526] width 69 height 24
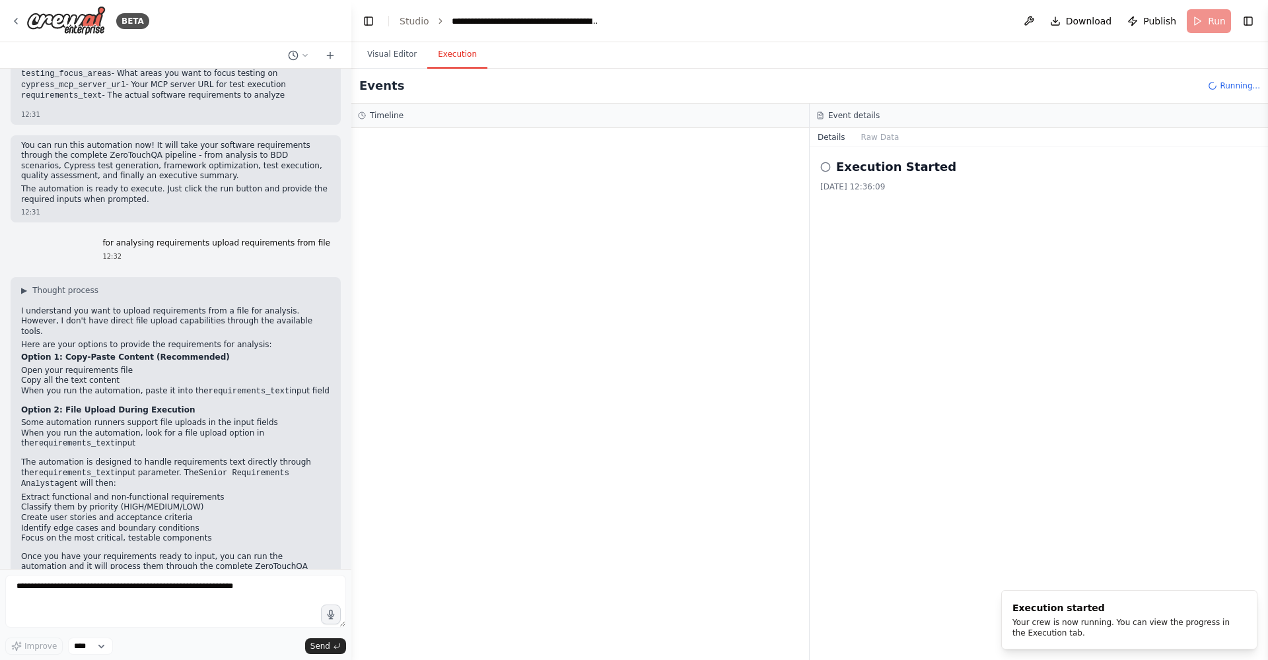
click at [452, 51] on button "Execution" at bounding box center [457, 55] width 60 height 28
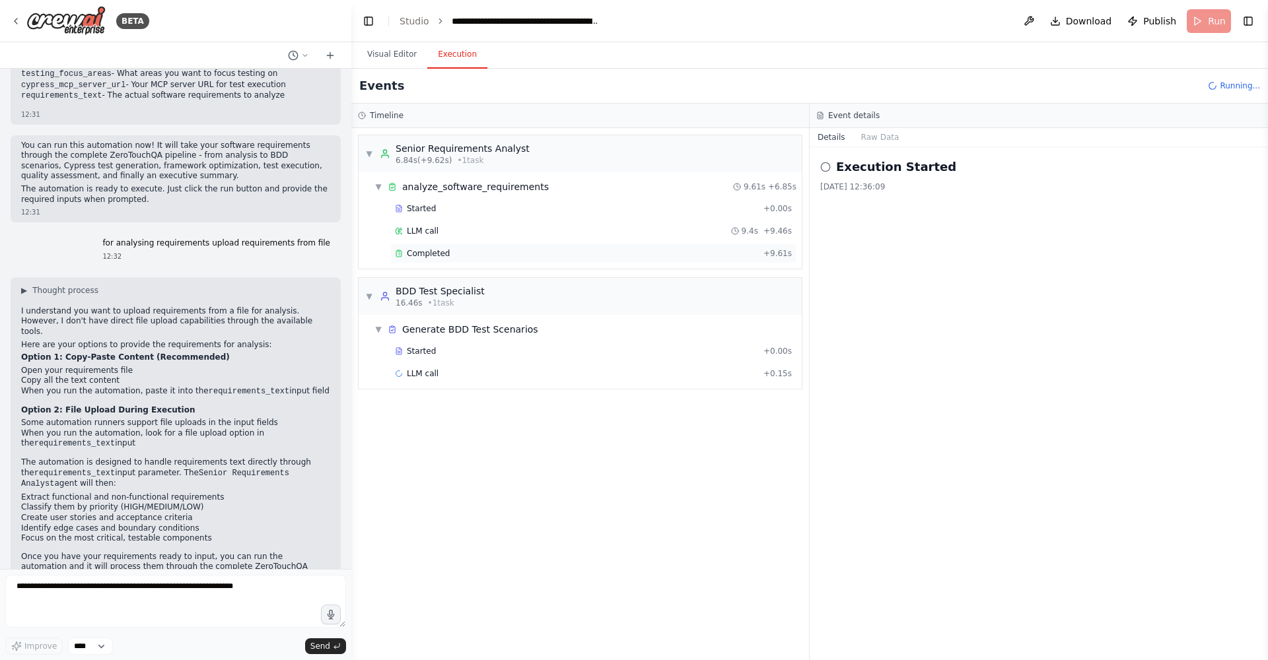
click at [431, 258] on span "Completed" at bounding box center [428, 253] width 43 height 11
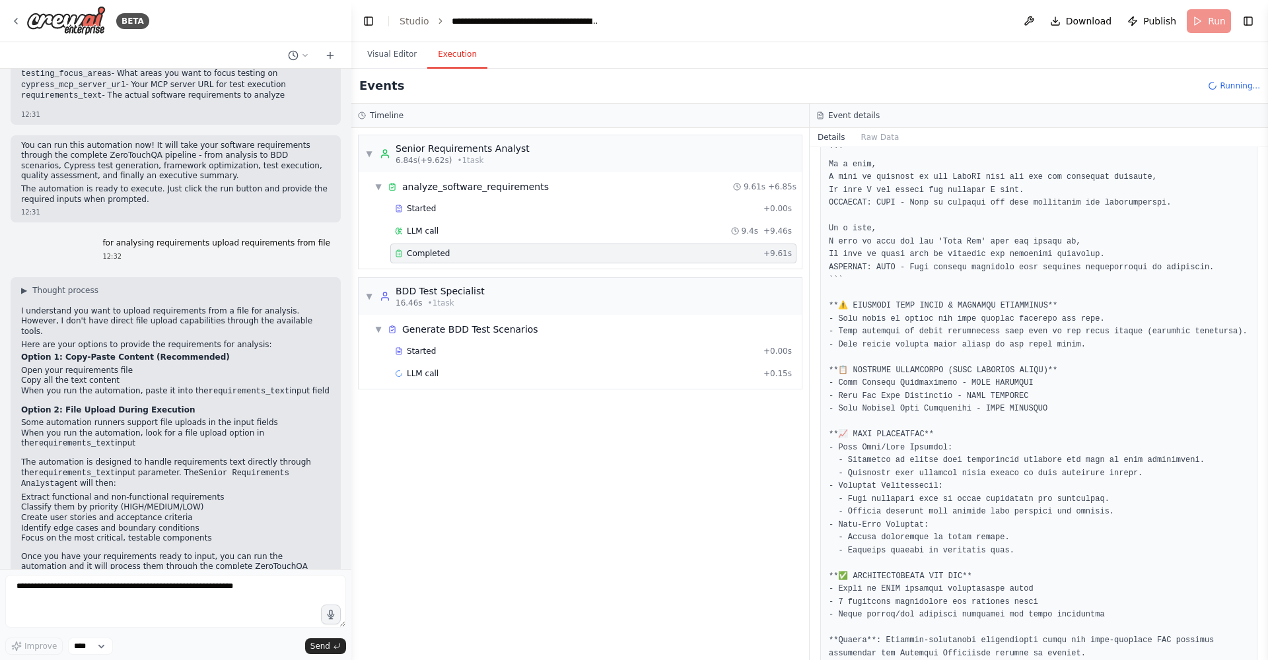
scroll to position [702, 0]
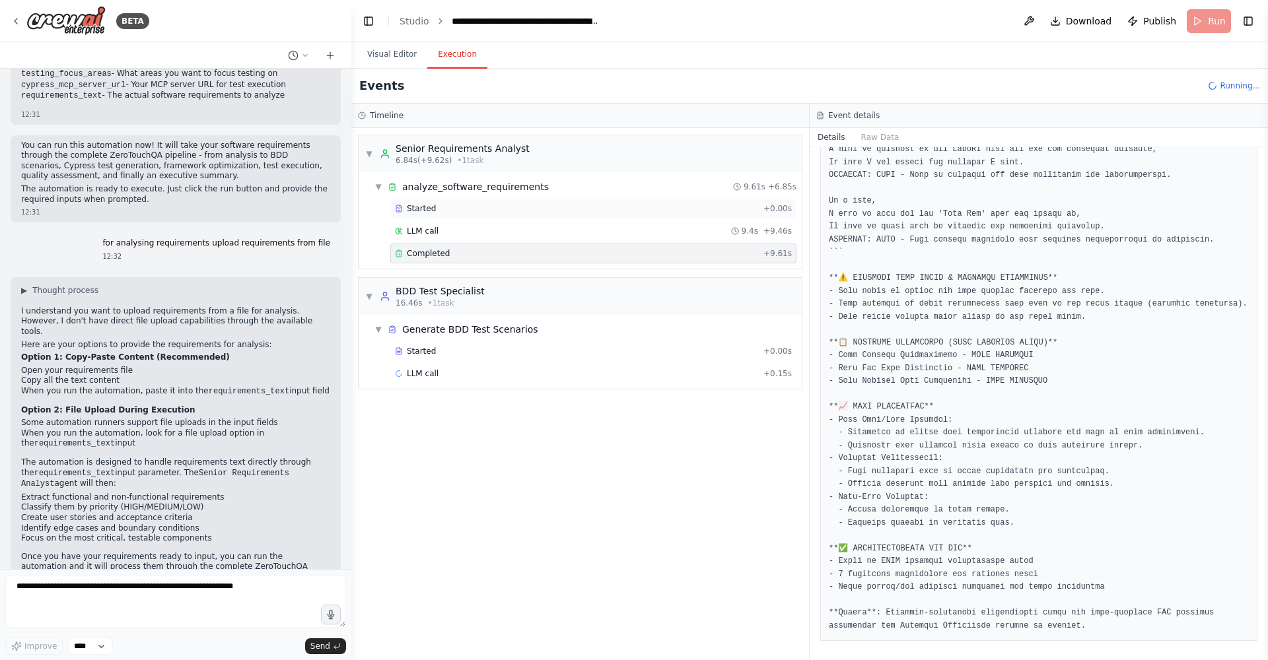
click at [435, 209] on div "Started" at bounding box center [576, 208] width 363 height 11
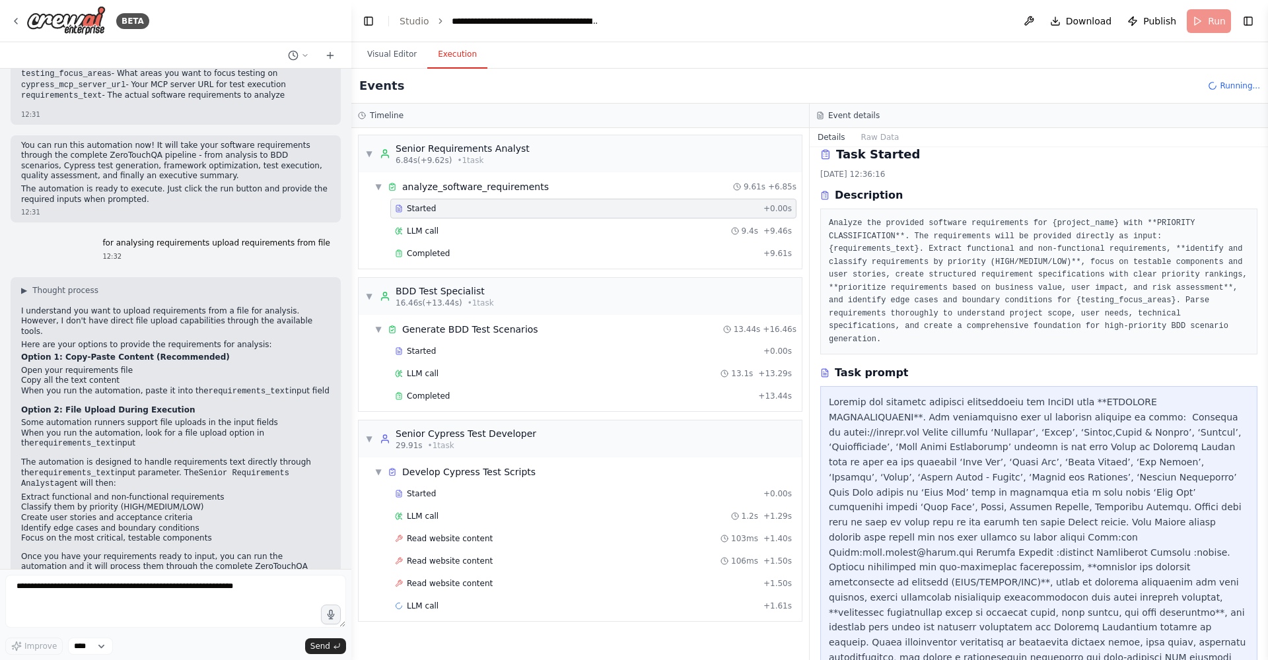
scroll to position [0, 0]
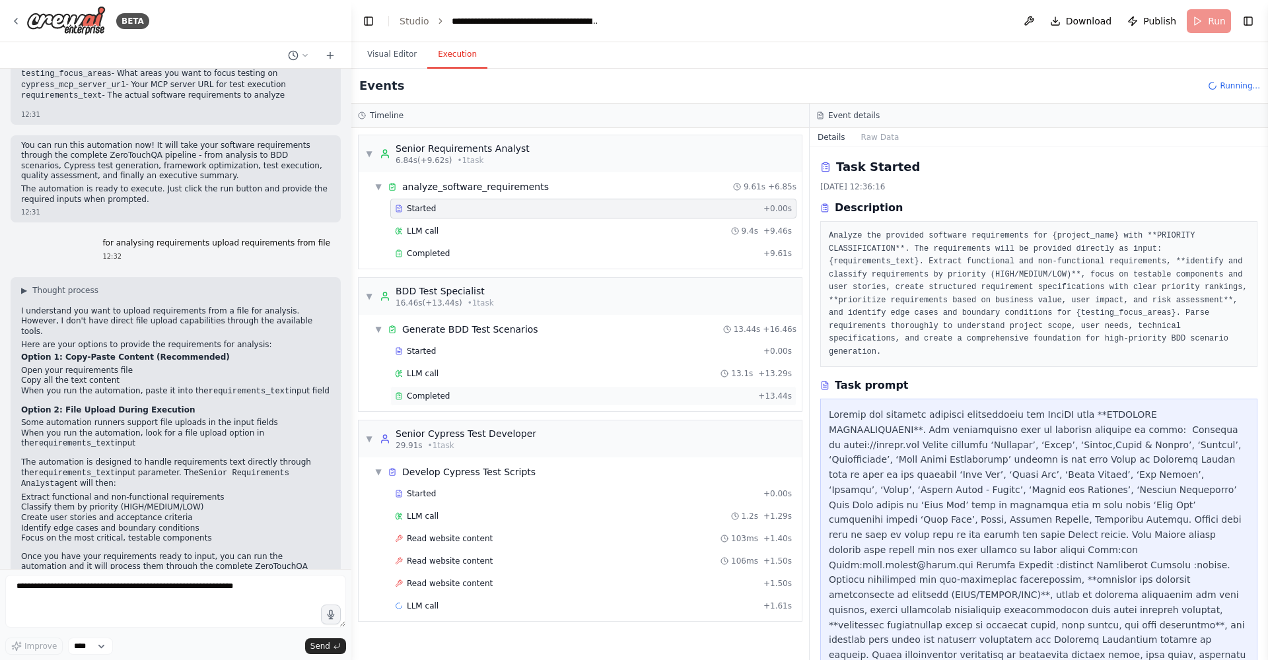
click at [601, 392] on div "Completed" at bounding box center [574, 396] width 358 height 11
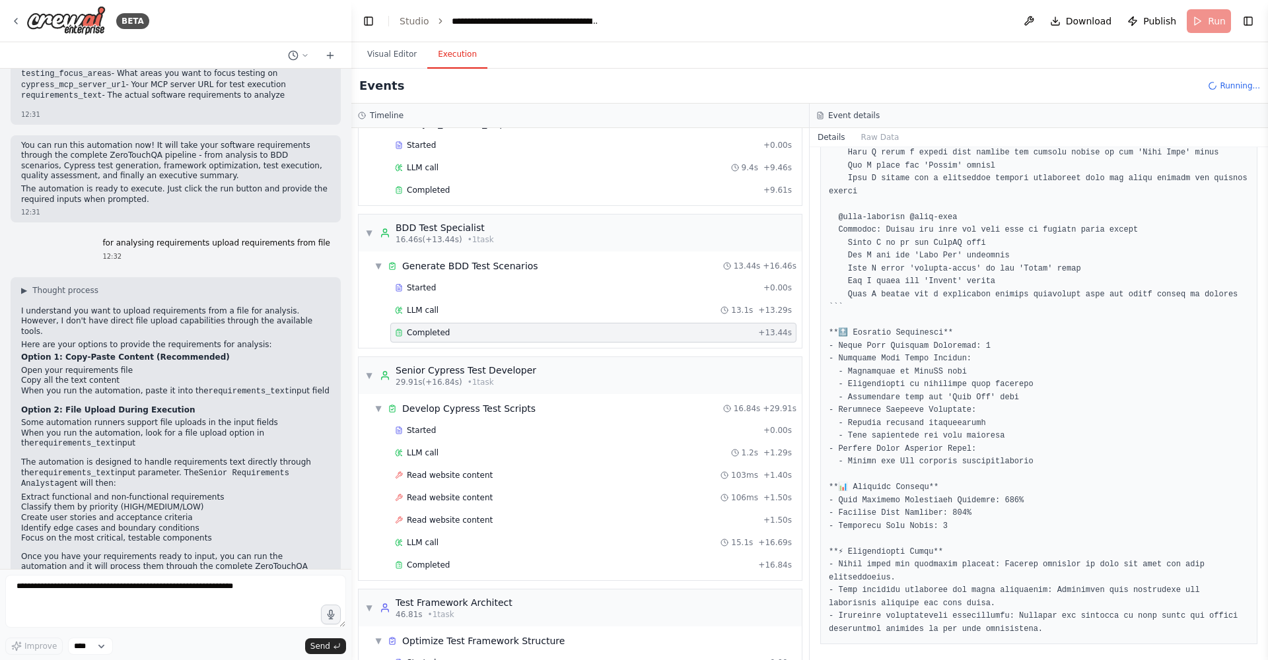
scroll to position [119, 0]
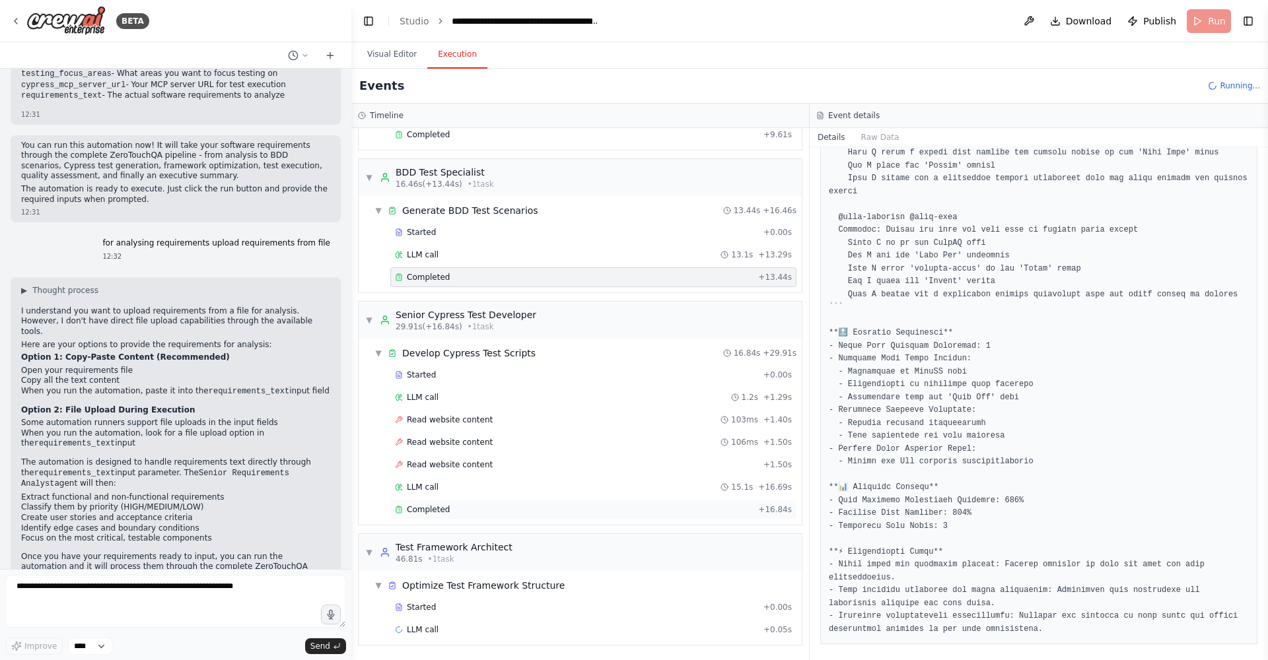
click at [464, 511] on div "Completed" at bounding box center [574, 510] width 358 height 11
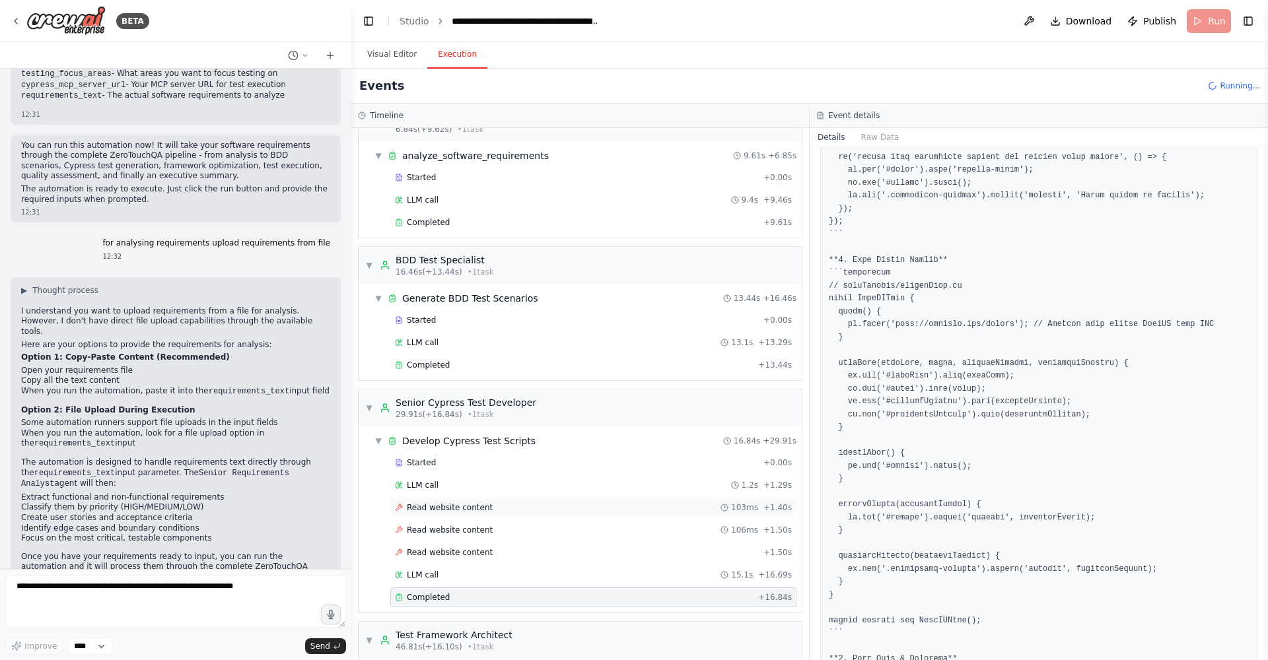
scroll to position [0, 0]
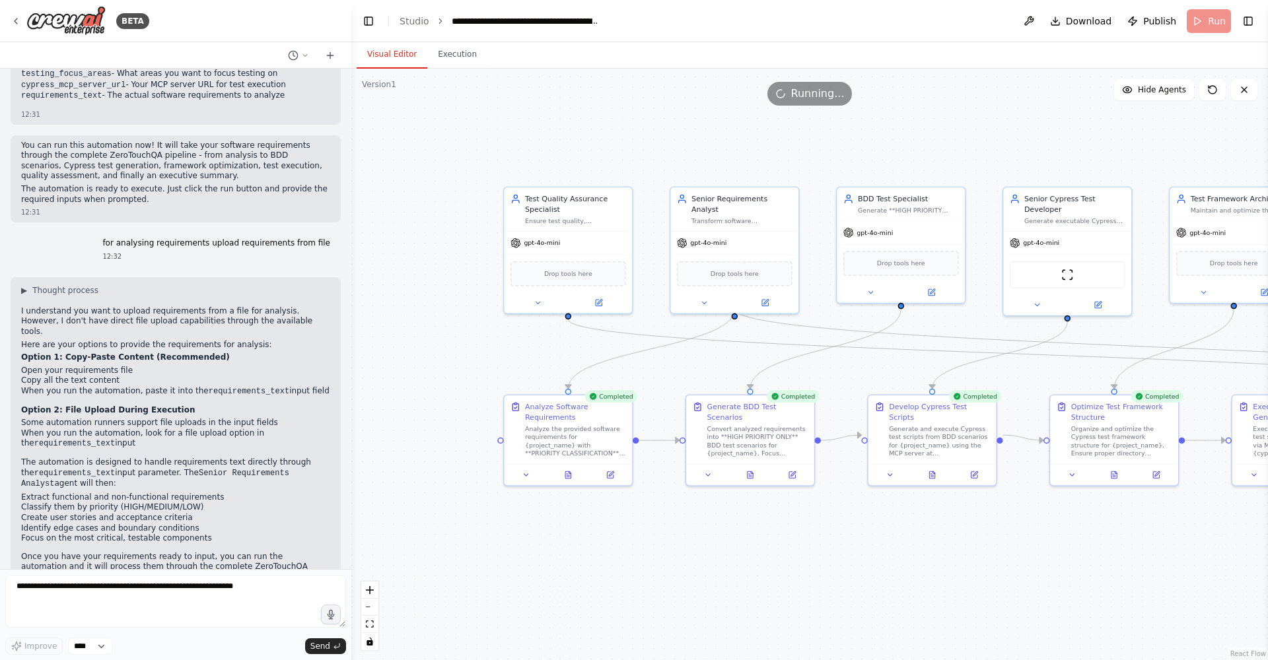
click at [369, 57] on button "Visual Editor" at bounding box center [392, 55] width 71 height 28
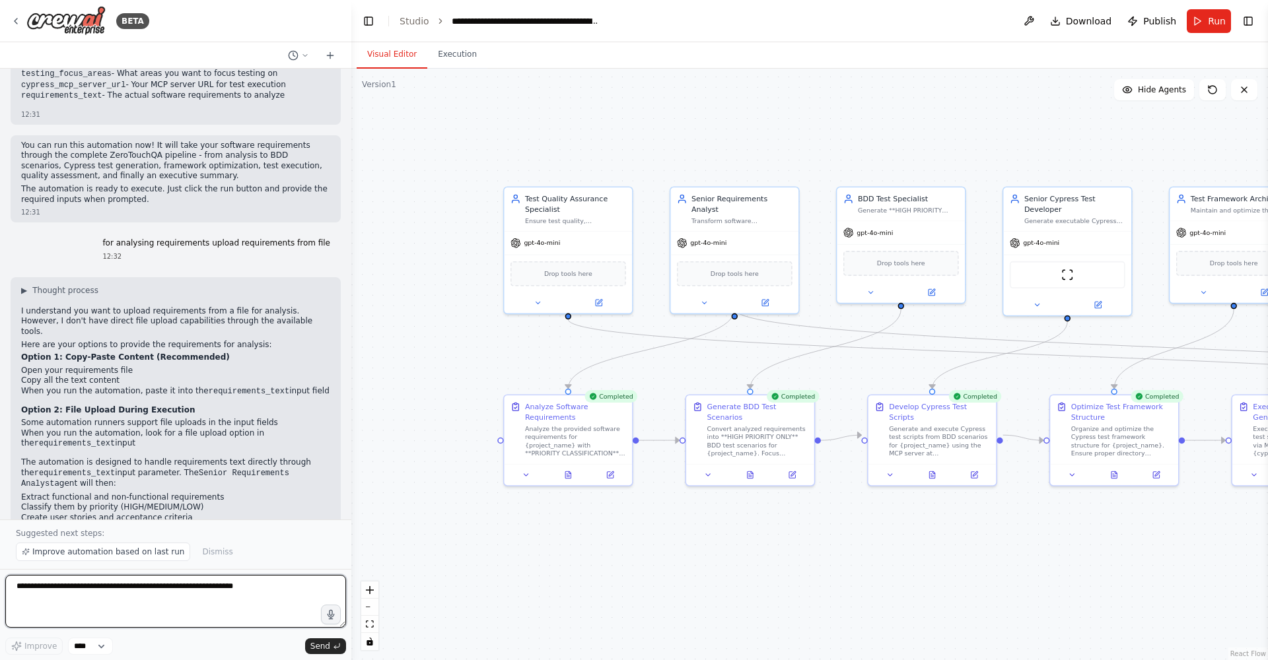
click at [24, 593] on textarea at bounding box center [175, 601] width 341 height 53
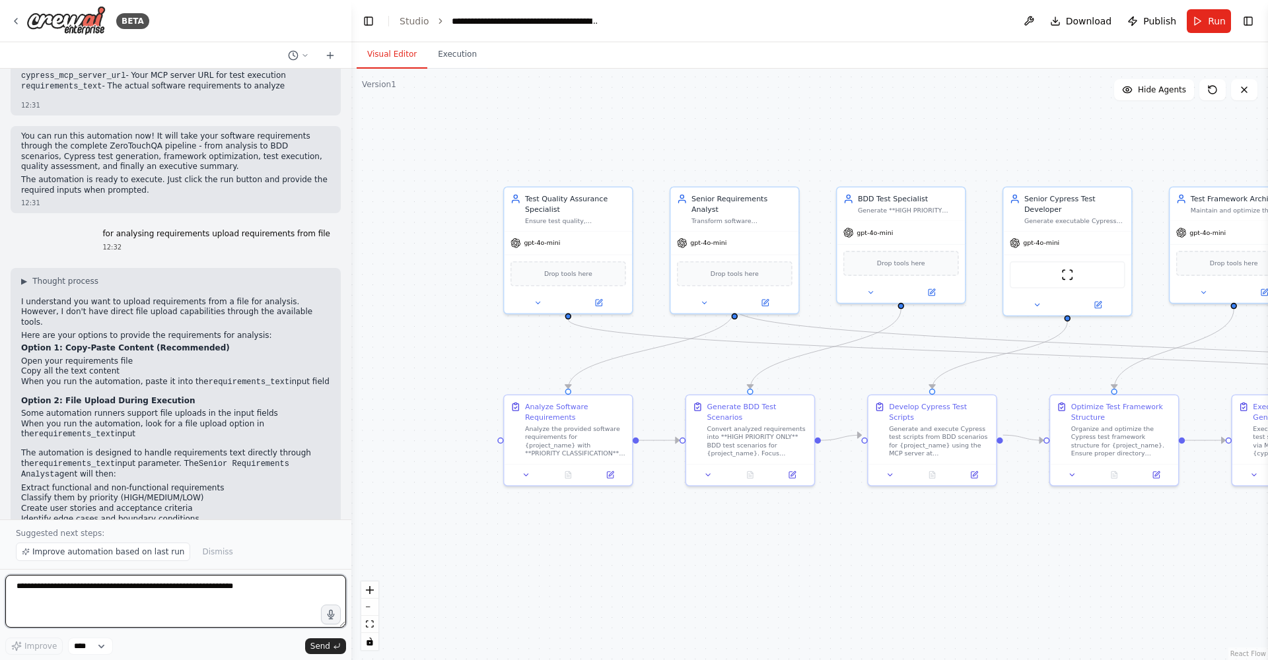
scroll to position [394, 0]
